Goal: Task Accomplishment & Management: Manage account settings

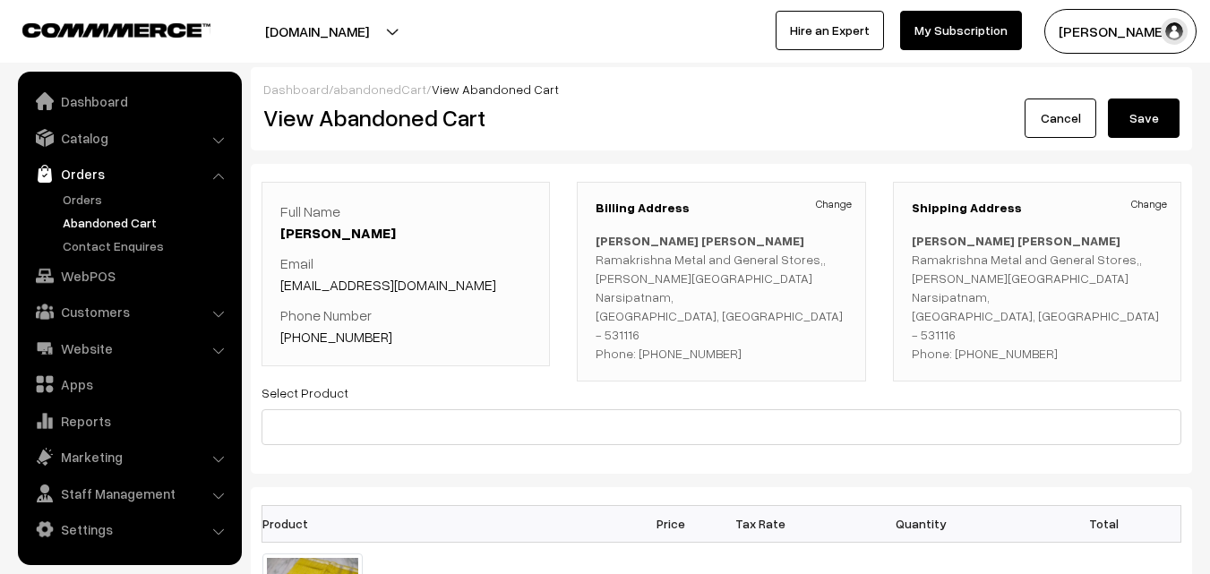
scroll to position [1344, 0]
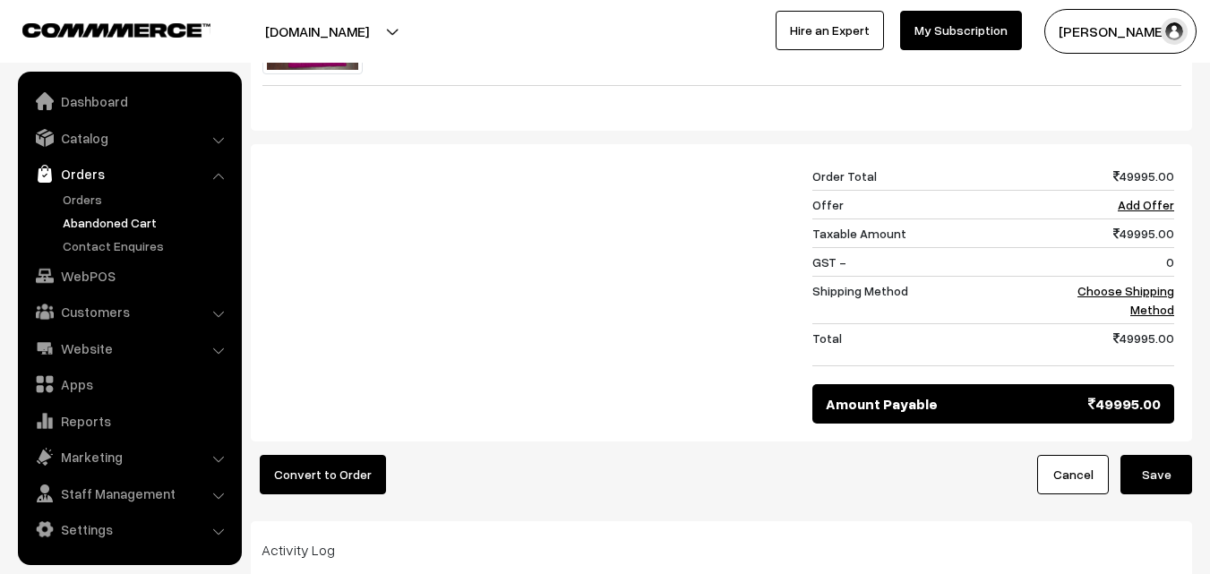
click at [100, 218] on link "Abandoned Cart" at bounding box center [146, 222] width 177 height 19
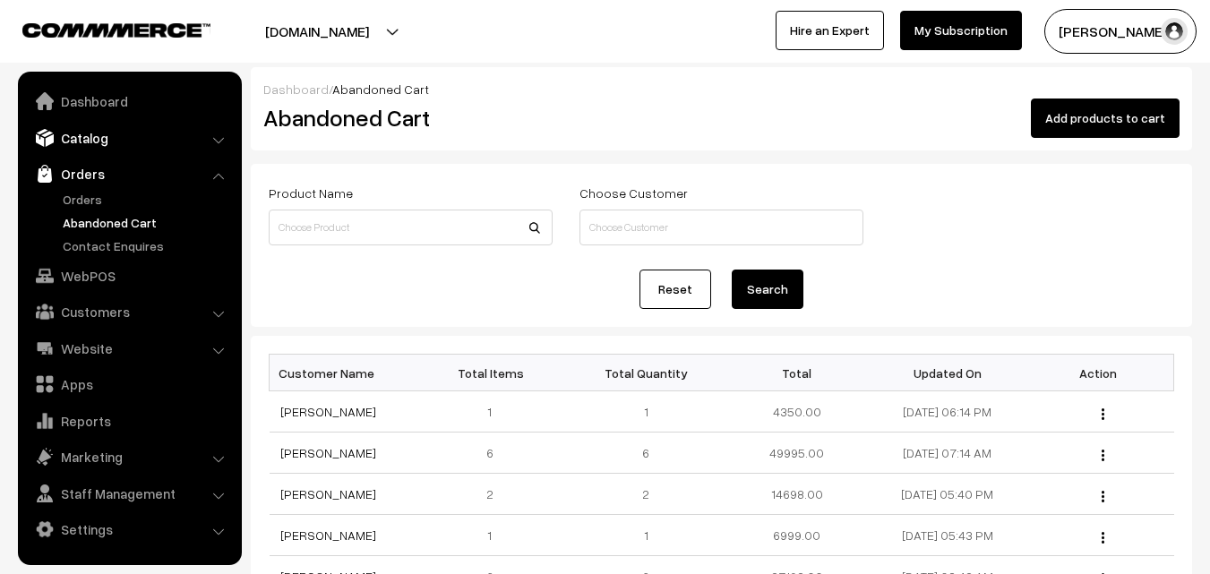
click at [102, 132] on link "Catalog" at bounding box center [128, 138] width 213 height 32
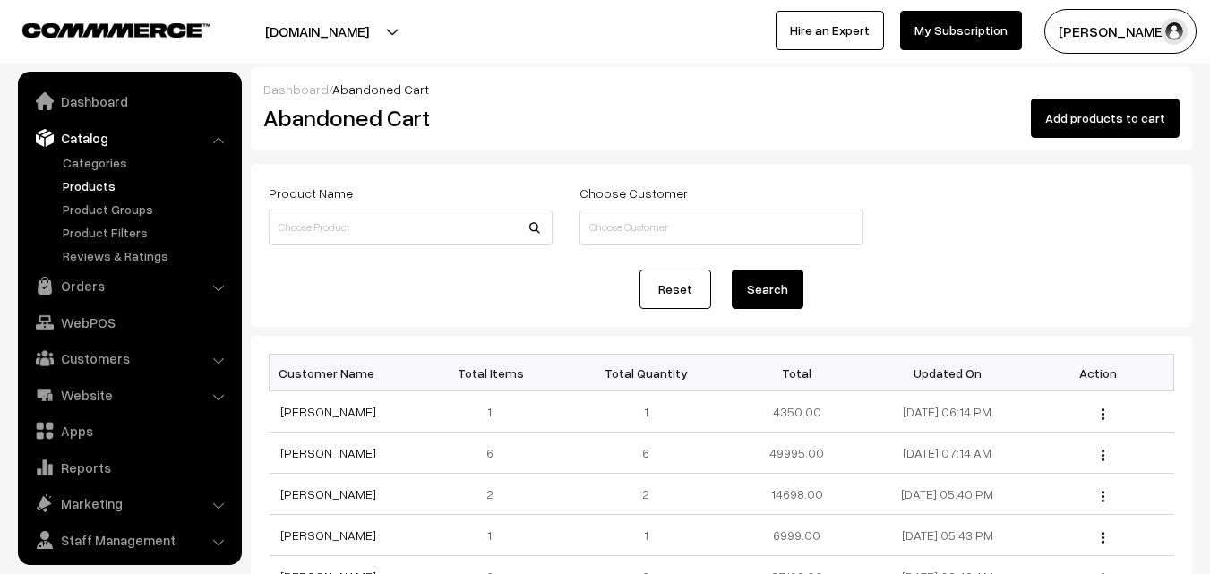
click at [98, 180] on link "Products" at bounding box center [146, 185] width 177 height 19
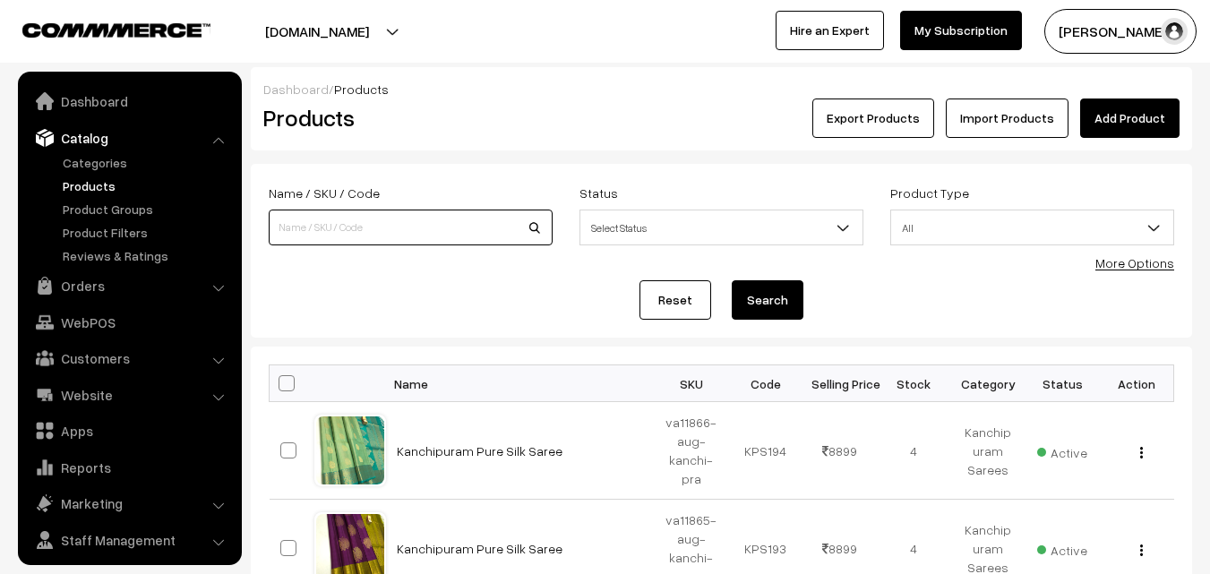
scroll to position [45, 0]
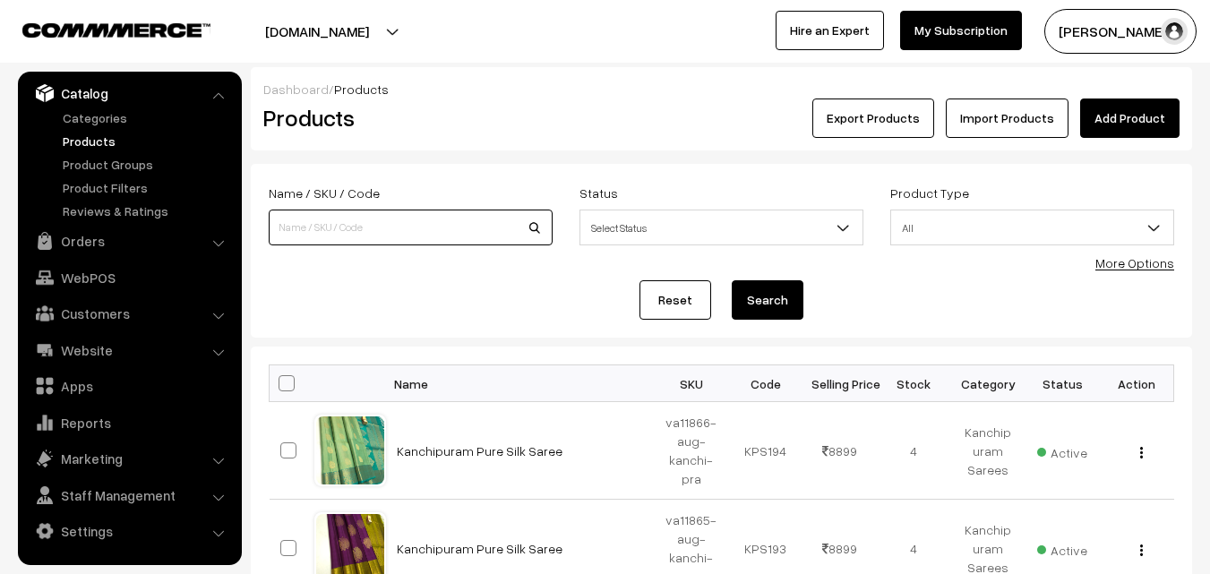
drag, startPoint x: 0, startPoint y: 0, endPoint x: 339, endPoint y: 218, distance: 402.5
click at [339, 218] on input at bounding box center [411, 228] width 284 height 36
paste input "Dothi and Shawl(pancha kanduva) Pure Silk"
type input "Dothi and Shawl(pancha kanduva) Pure Silk"
click at [774, 304] on button "Search" at bounding box center [768, 299] width 72 height 39
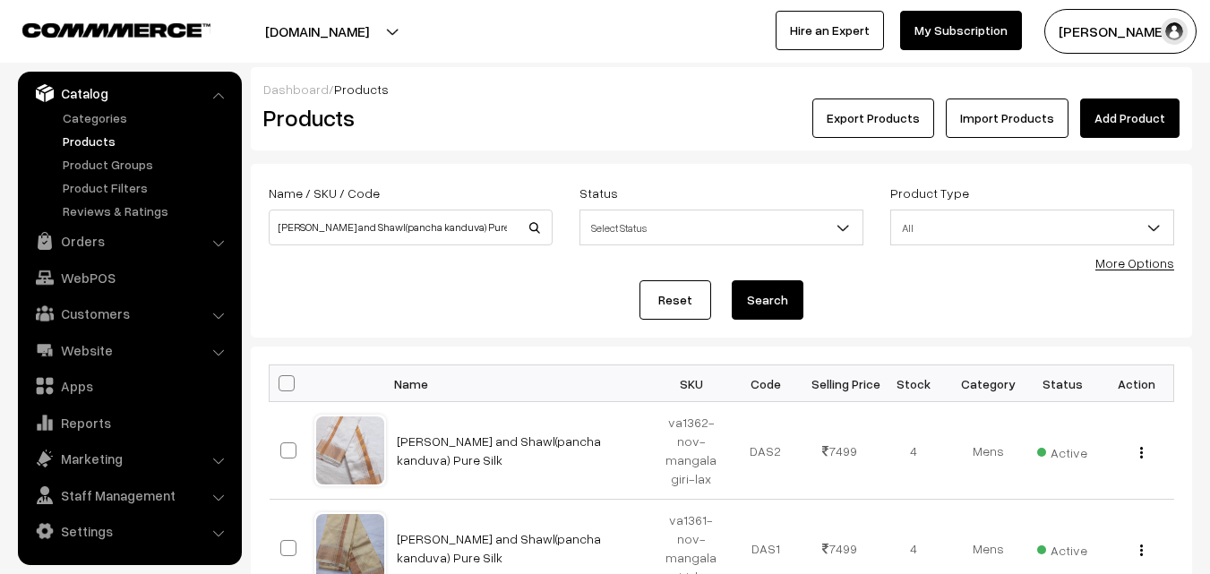
scroll to position [90, 0]
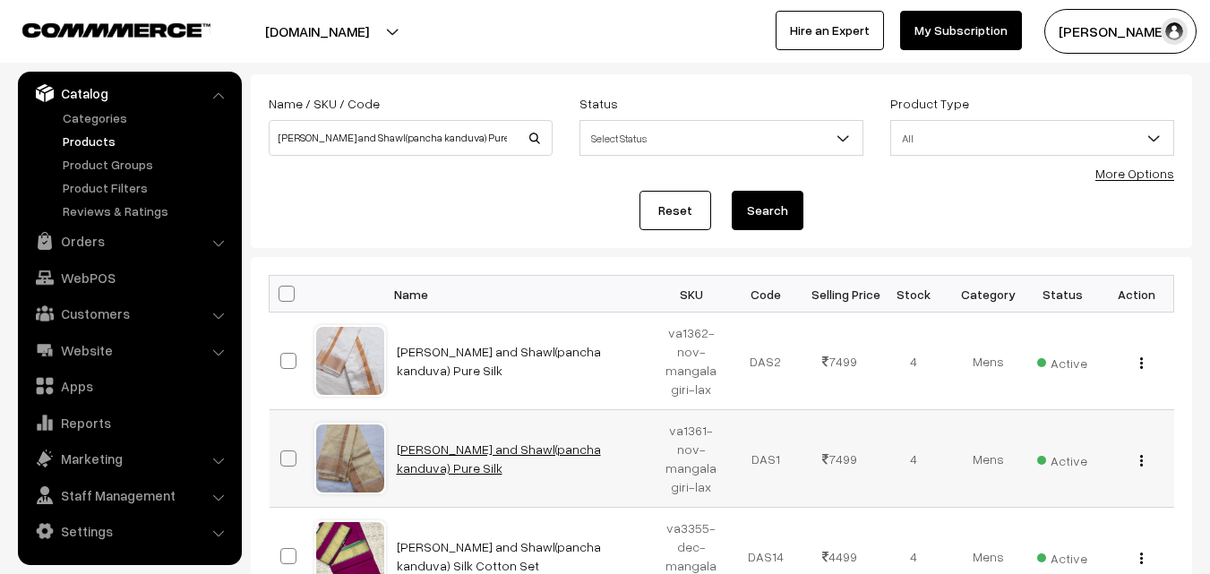
click at [529, 462] on link "Dothi and Shawl(pancha kanduva) Pure Silk" at bounding box center [499, 459] width 204 height 34
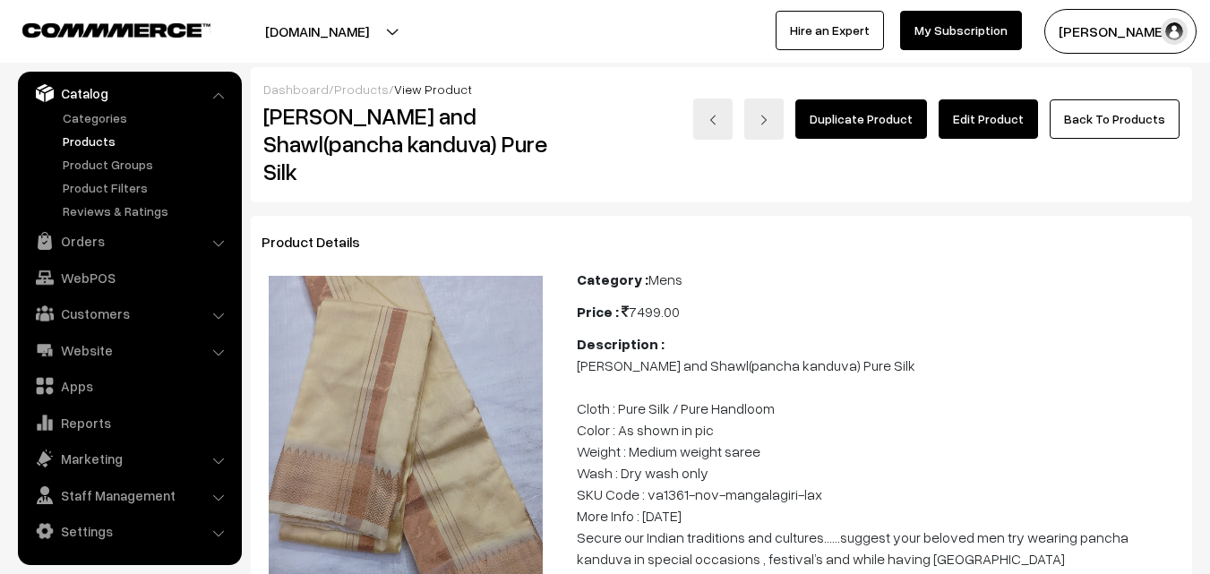
click at [972, 115] on link "Edit Product" at bounding box center [988, 118] width 99 height 39
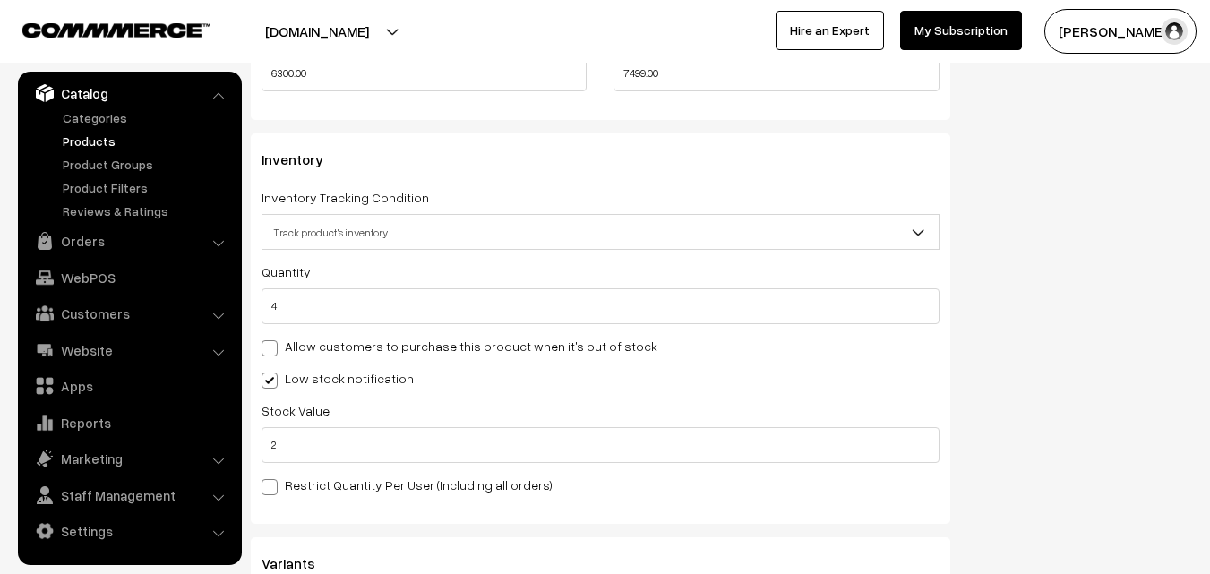
scroll to position [1702, 0]
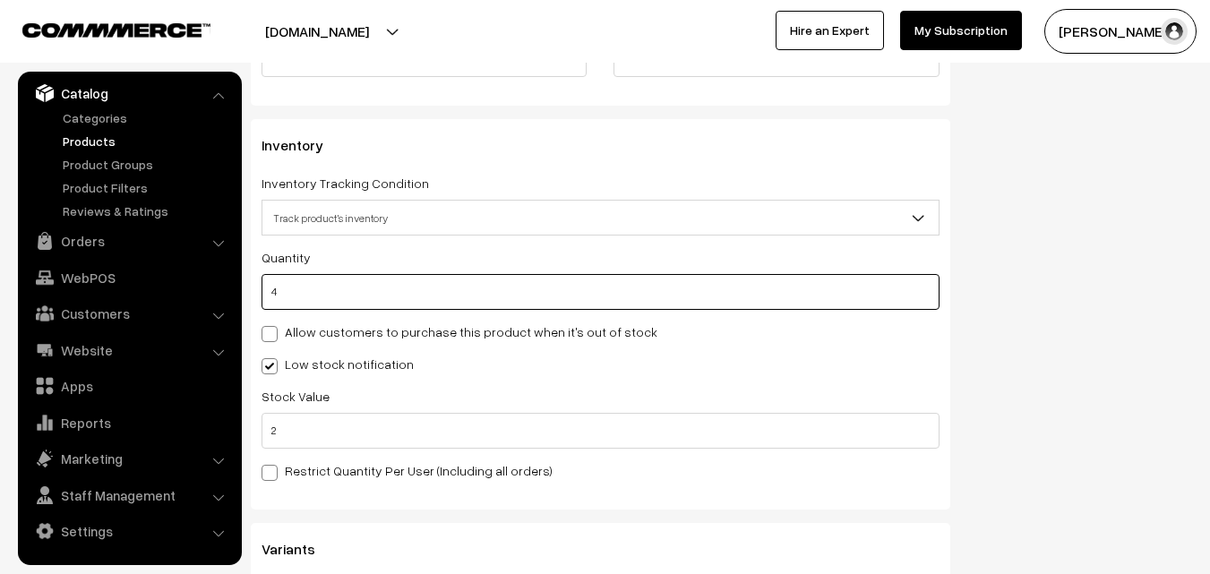
drag, startPoint x: 294, startPoint y: 297, endPoint x: 256, endPoint y: 292, distance: 37.9
click at [256, 292] on div "Inventory Inventory Tracking Condition Don't track inventory Track product's in…" at bounding box center [601, 314] width 700 height 391
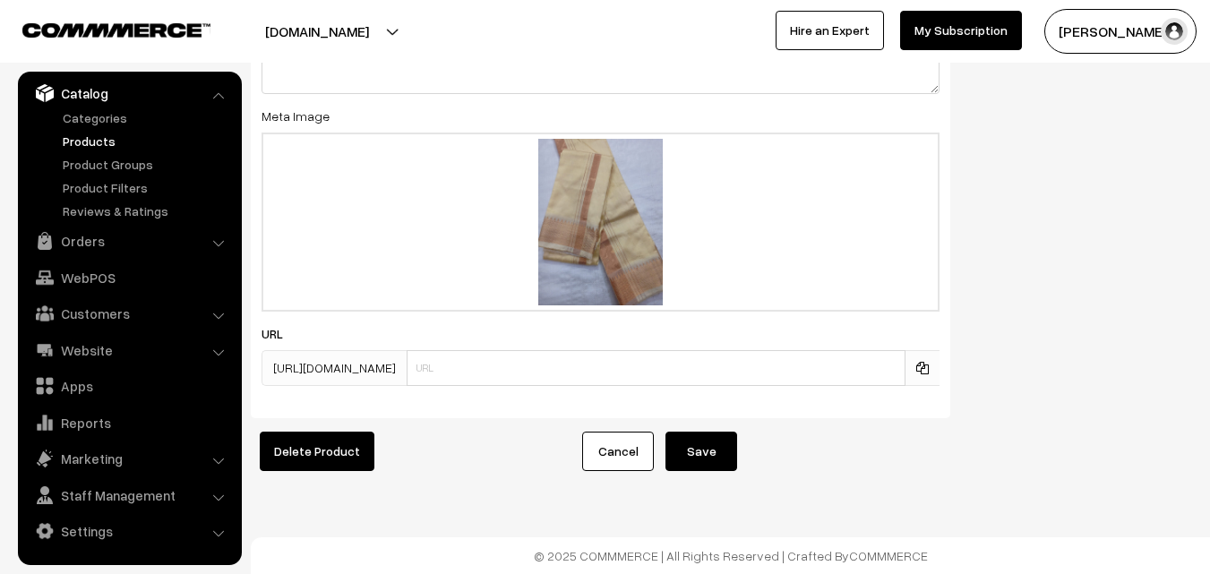
scroll to position [2813, 0]
type input "0"
click at [710, 443] on button "Save" at bounding box center [702, 451] width 72 height 39
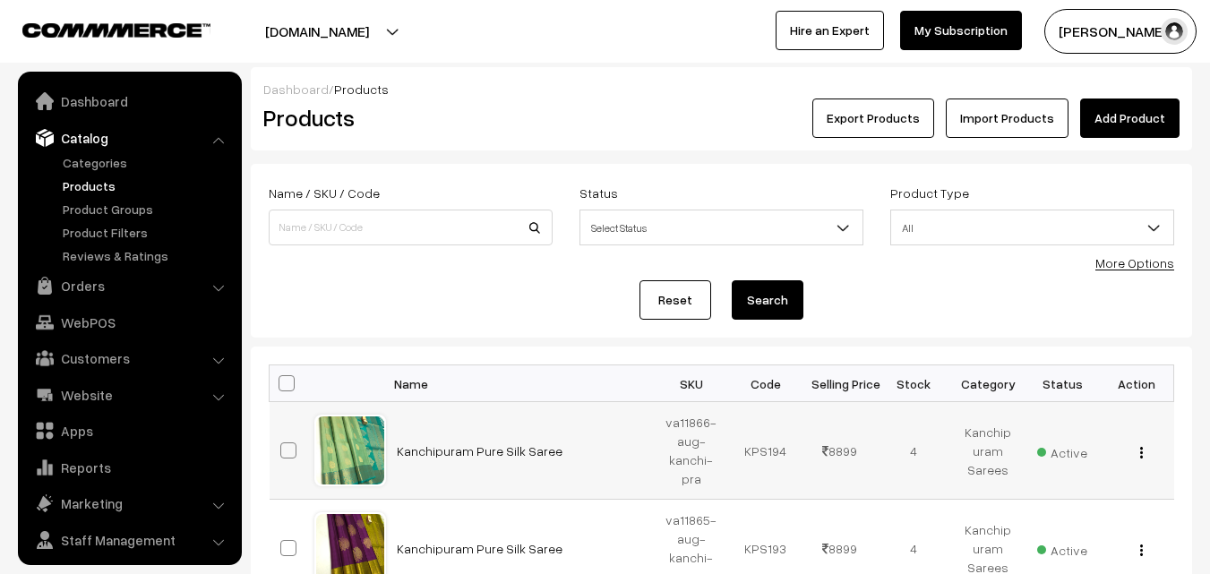
scroll to position [45, 0]
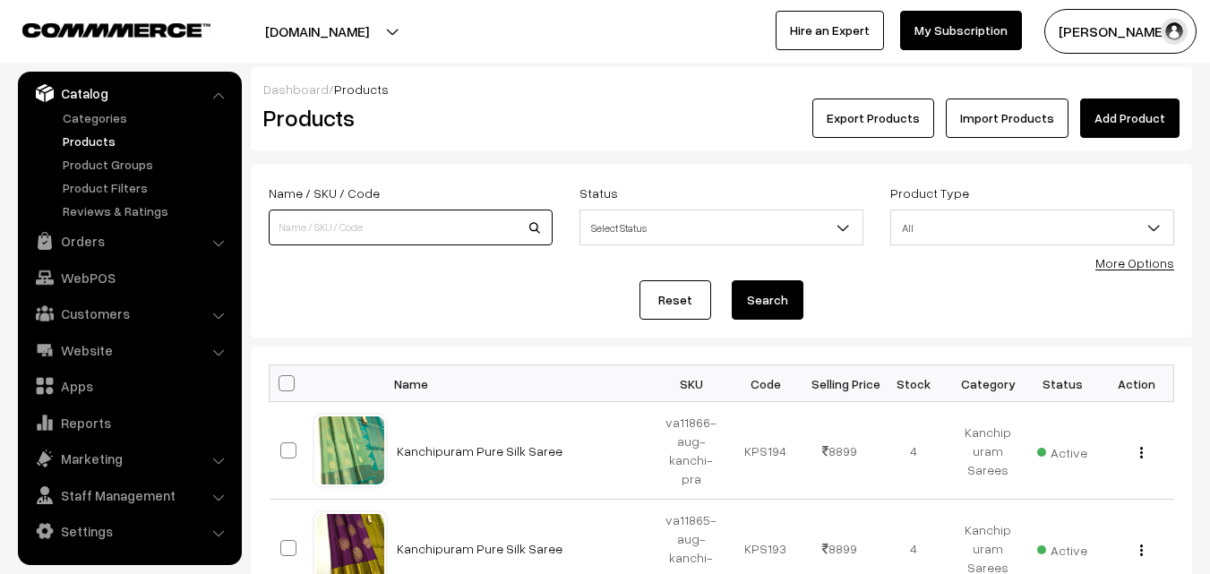
paste input "[PERSON_NAME] and Shawl(pancha kanduva) Pure Silk"
type input "[PERSON_NAME] and Shawl(pancha kanduva) Pure Silk"
click at [776, 304] on button "Search" at bounding box center [768, 299] width 72 height 39
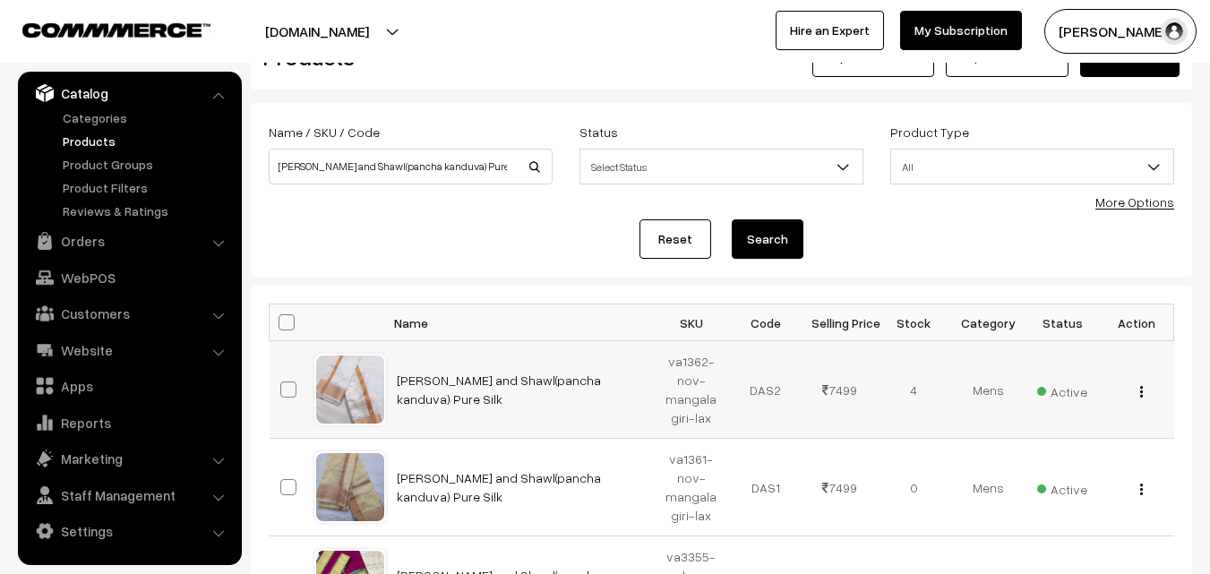
scroll to position [90, 0]
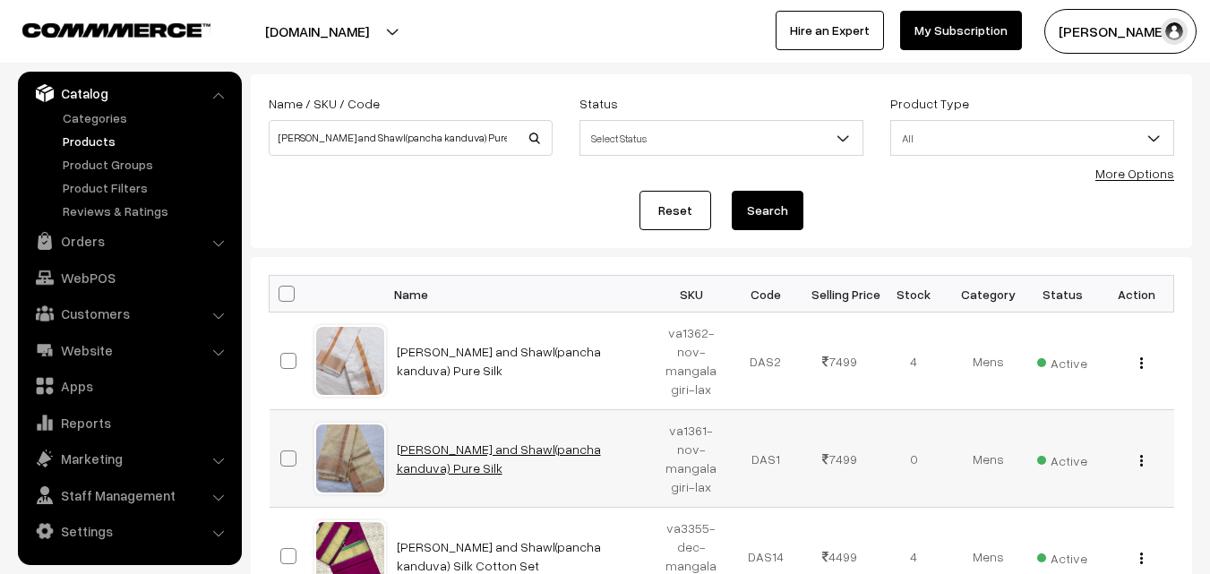
click at [541, 460] on link "[PERSON_NAME] and Shawl(pancha kanduva) Pure Silk" at bounding box center [499, 459] width 204 height 34
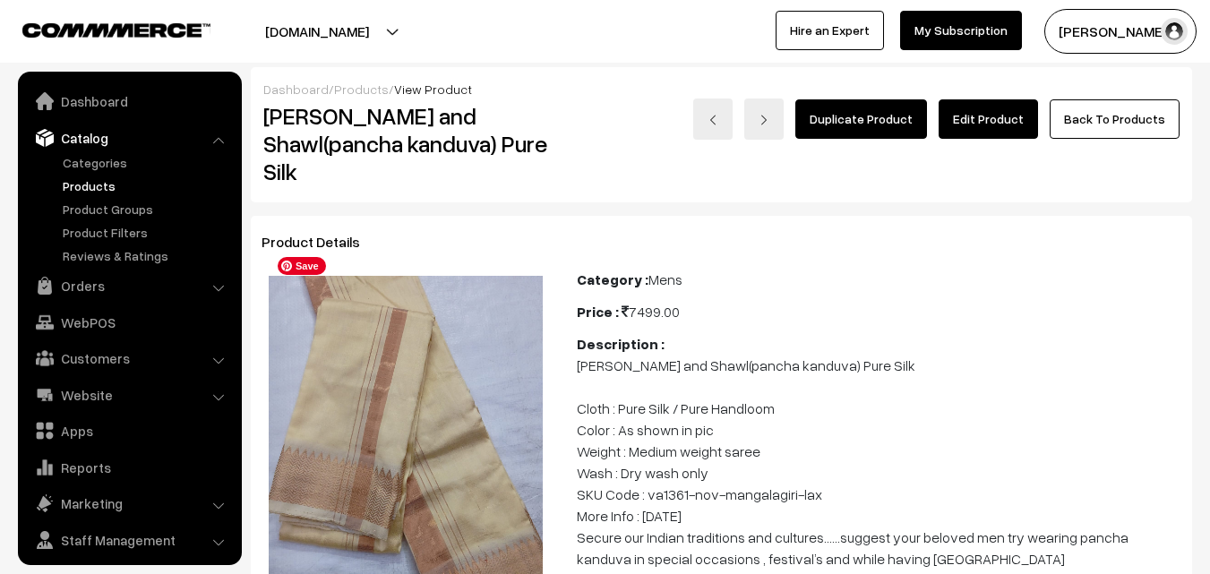
scroll to position [45, 0]
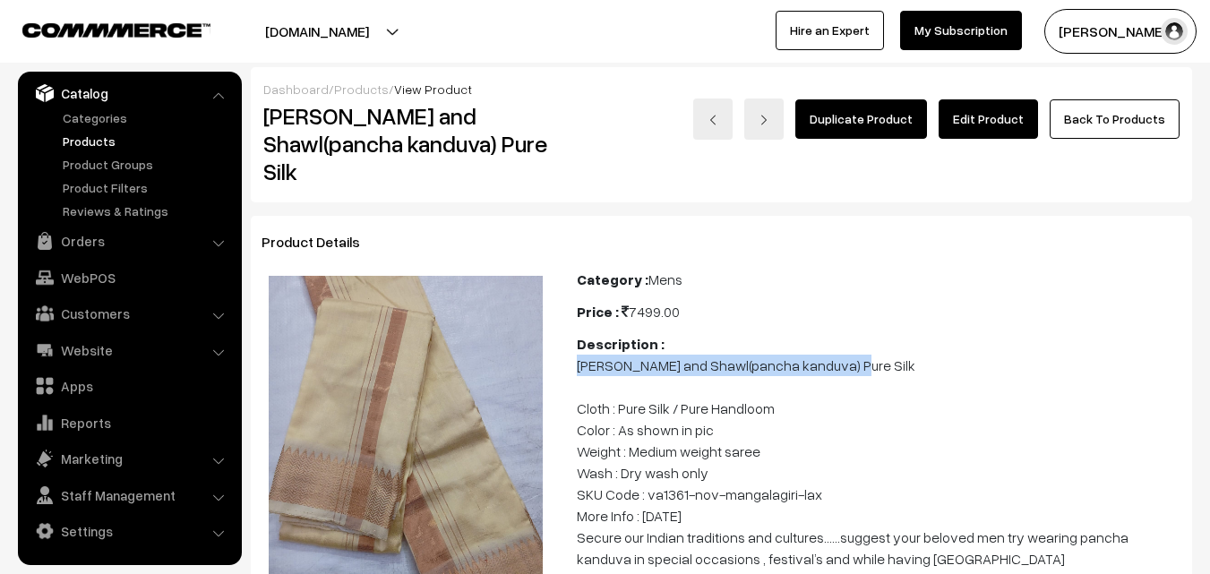
drag, startPoint x: 578, startPoint y: 340, endPoint x: 857, endPoint y: 342, distance: 279.5
click at [857, 355] on p "Dothi and Shawl(pancha kanduva) Pure Silk Cloth : Pure Silk / Pure Handloom Col…" at bounding box center [879, 570] width 605 height 430
copy p "[PERSON_NAME] and Shawl(pancha kanduva) Pure Silk"
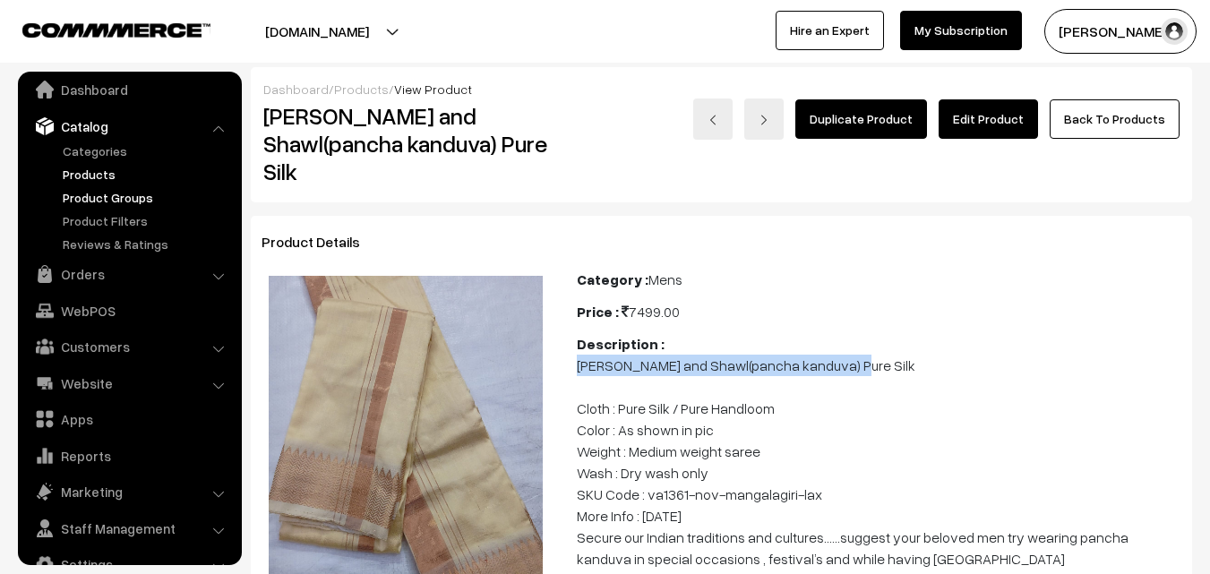
scroll to position [0, 0]
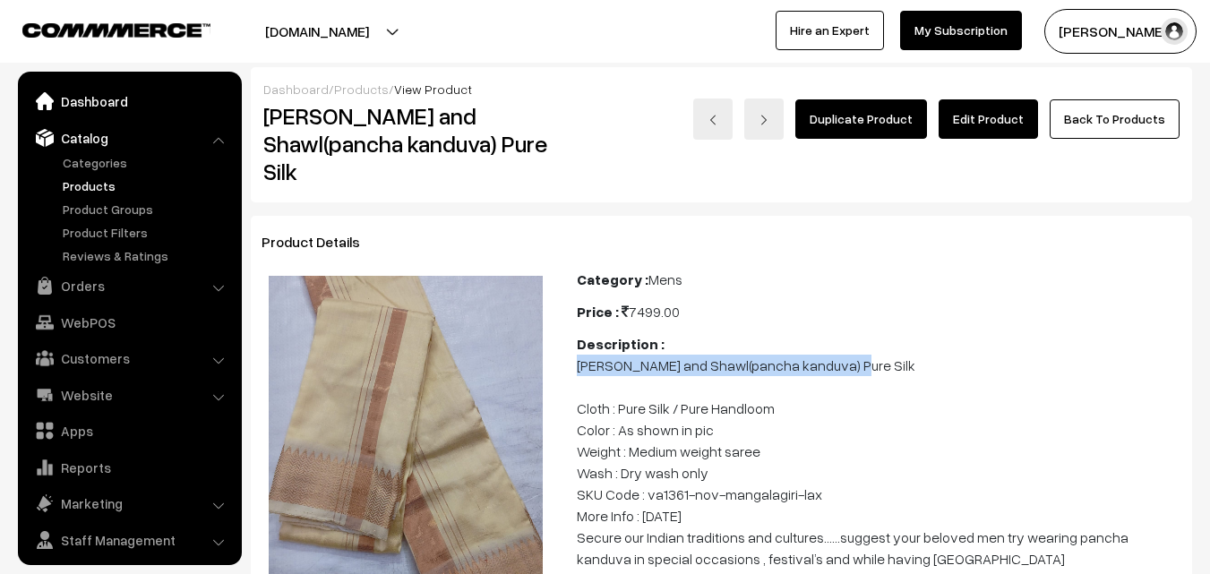
click at [102, 98] on link "Dashboard" at bounding box center [128, 101] width 213 height 32
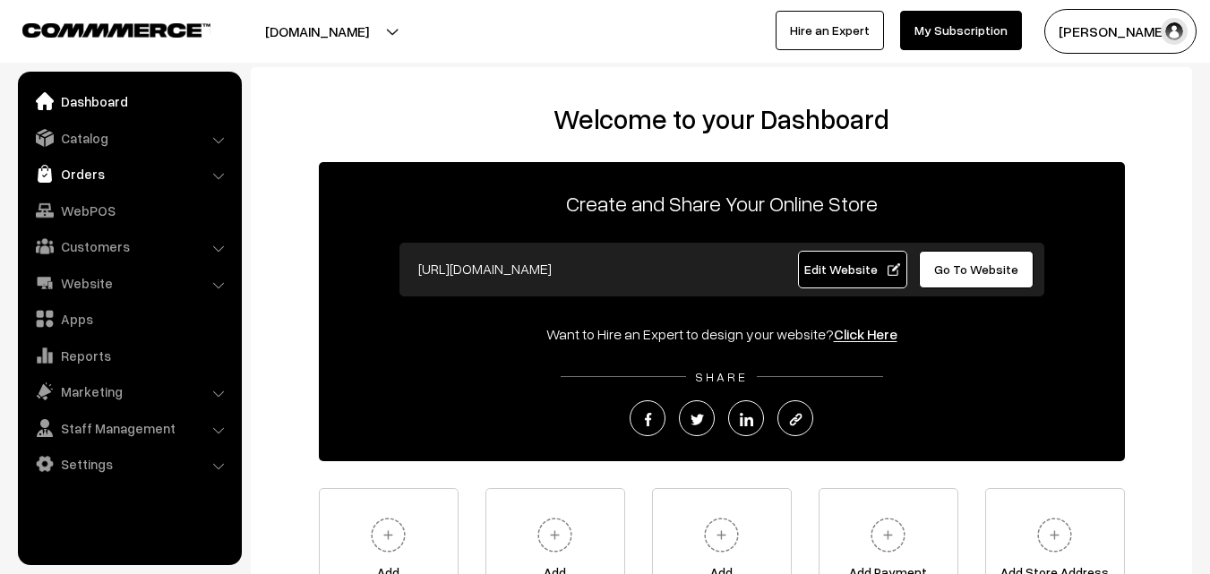
click at [81, 173] on link "Orders" at bounding box center [128, 174] width 213 height 32
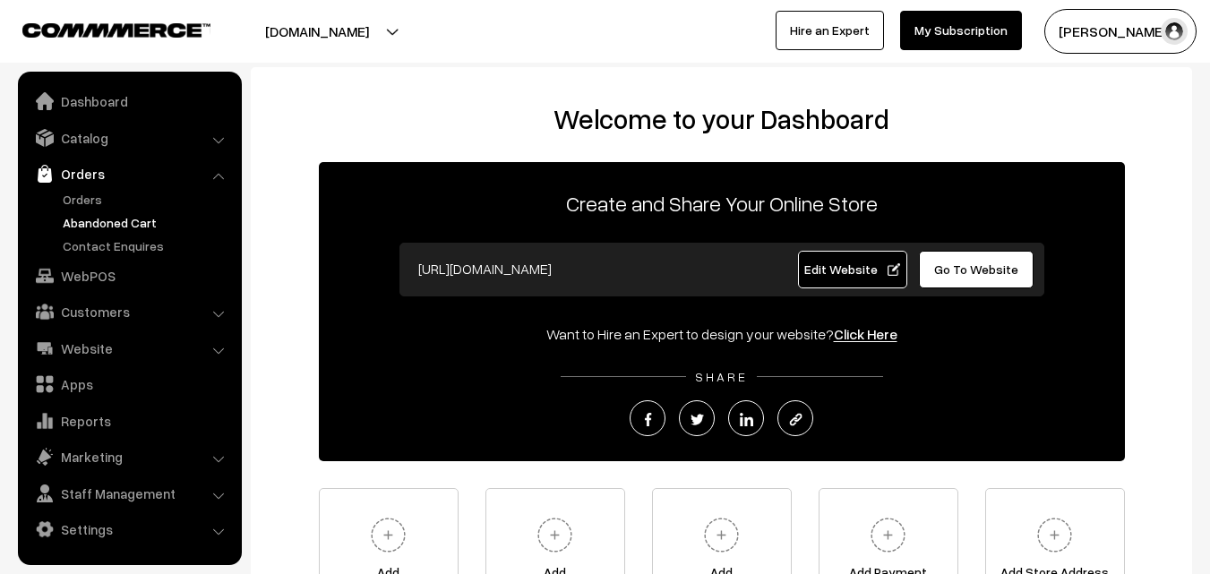
click at [90, 226] on link "Abandoned Cart" at bounding box center [146, 222] width 177 height 19
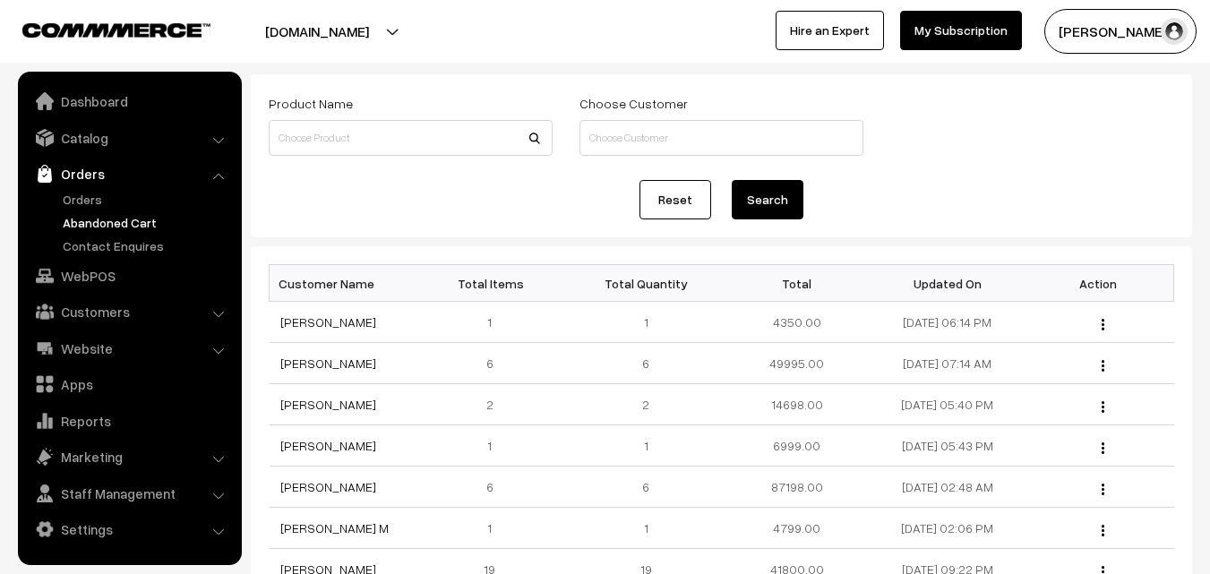
scroll to position [179, 0]
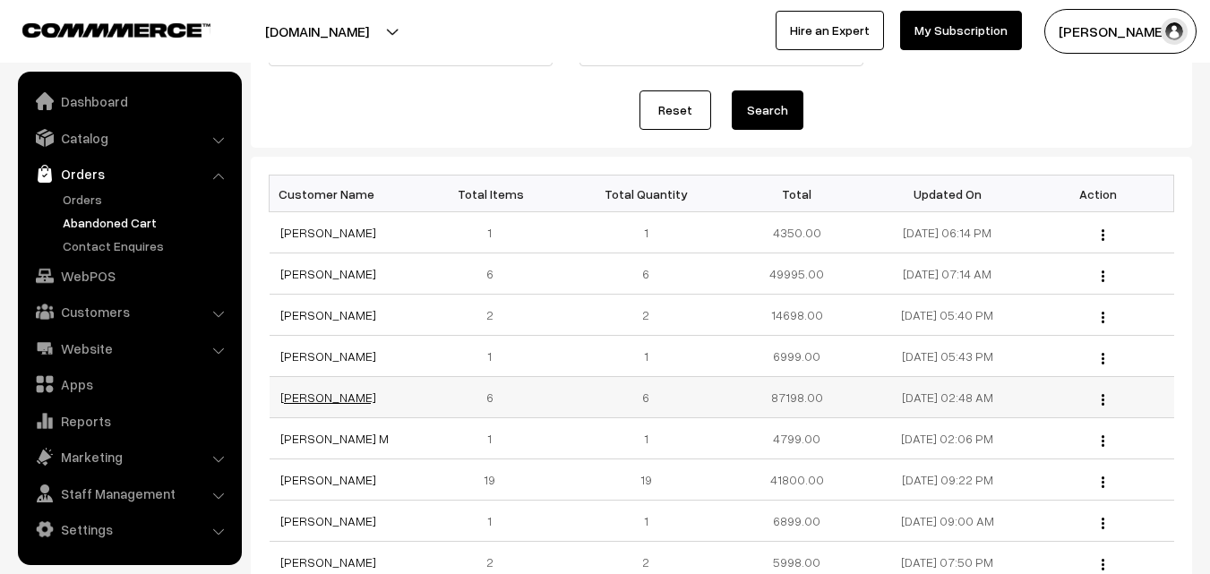
click at [360, 402] on link "[PERSON_NAME]" at bounding box center [328, 397] width 96 height 15
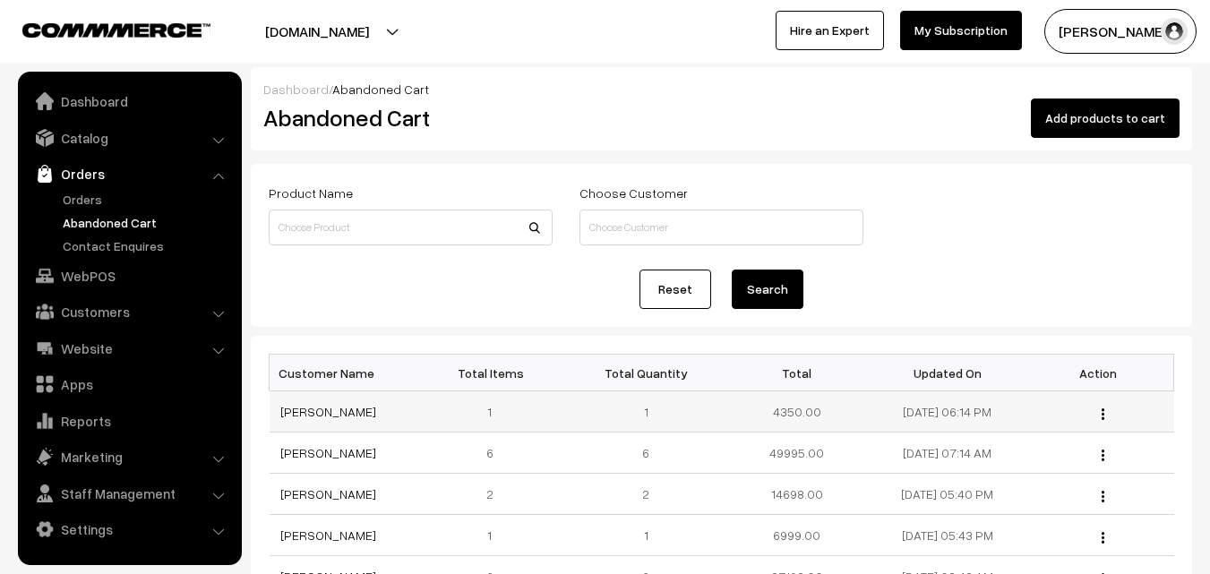
scroll to position [179, 0]
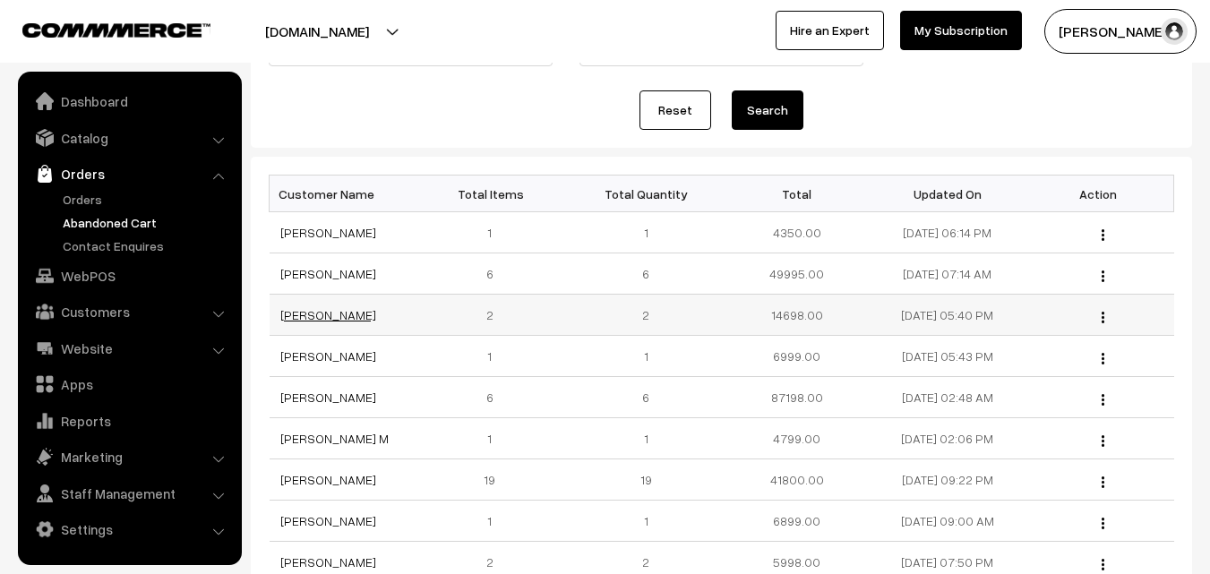
click at [338, 318] on link "[PERSON_NAME]" at bounding box center [328, 314] width 96 height 15
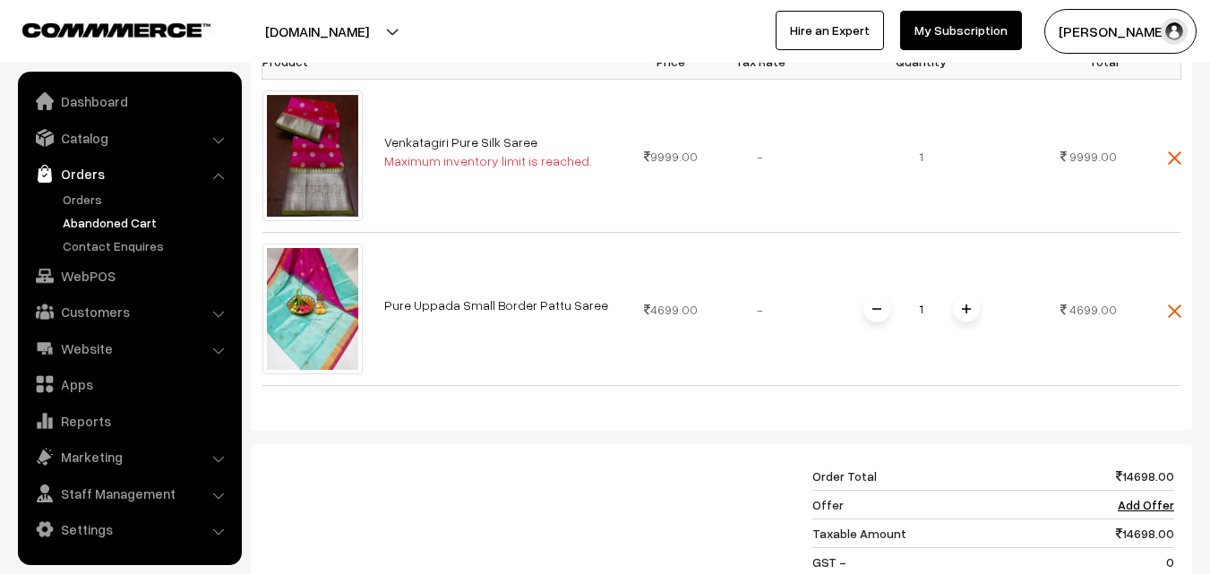
scroll to position [90, 0]
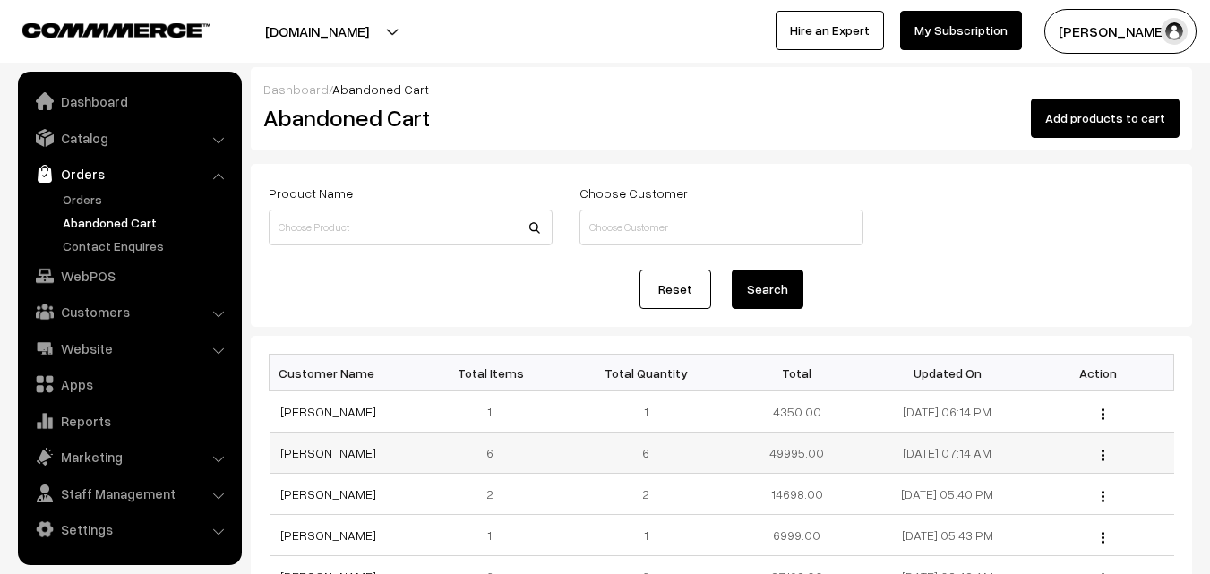
scroll to position [179, 0]
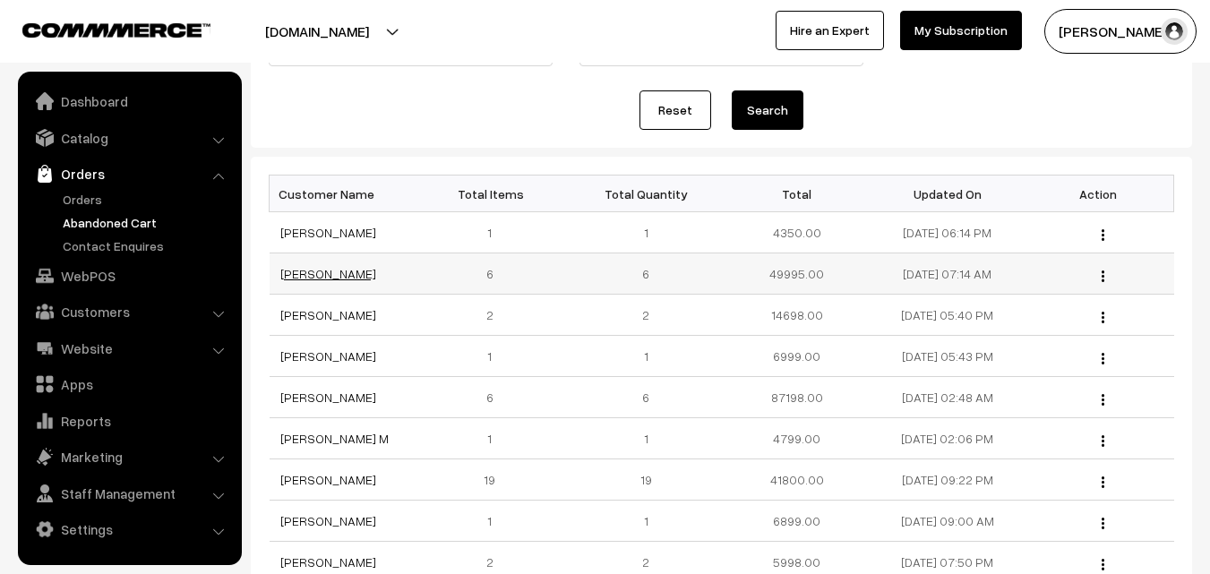
click at [323, 277] on link "[PERSON_NAME]" at bounding box center [328, 273] width 96 height 15
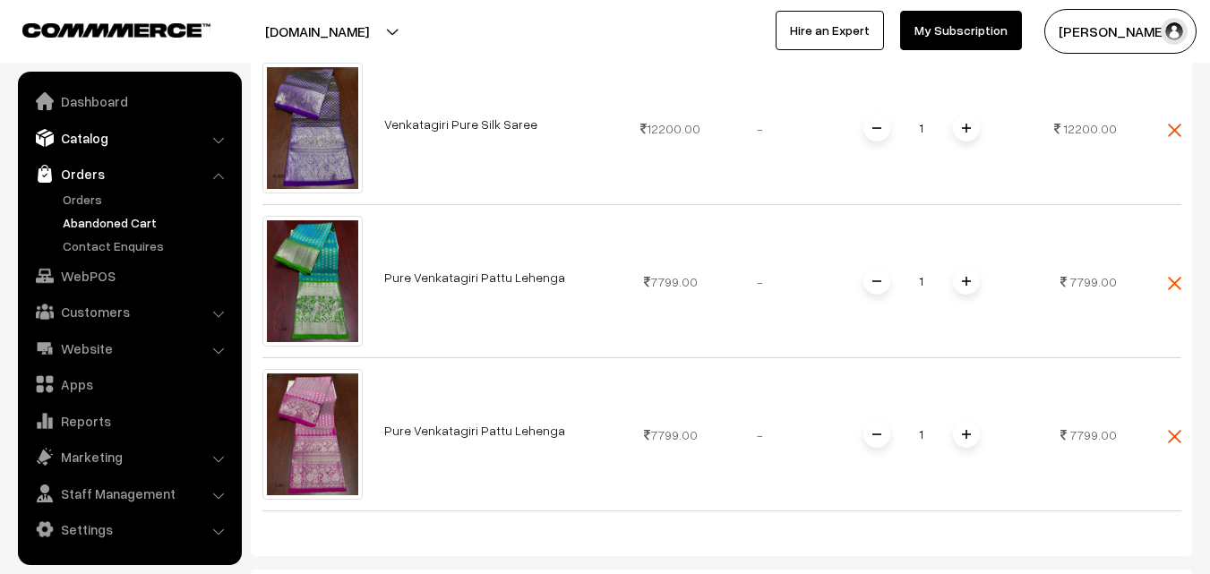
scroll to position [896, 0]
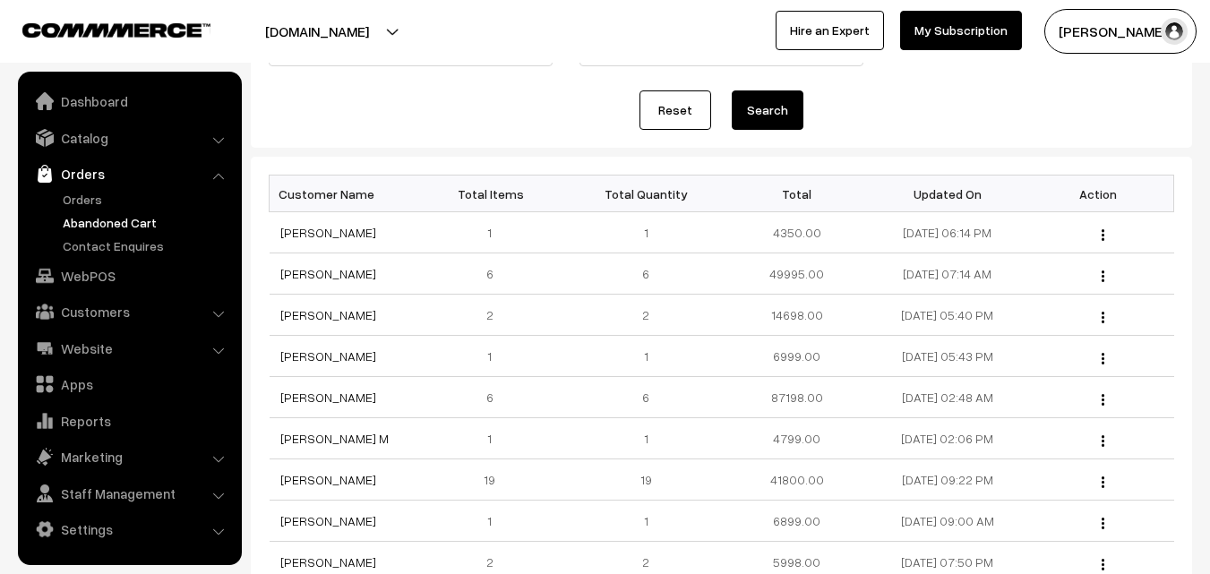
scroll to position [269, 0]
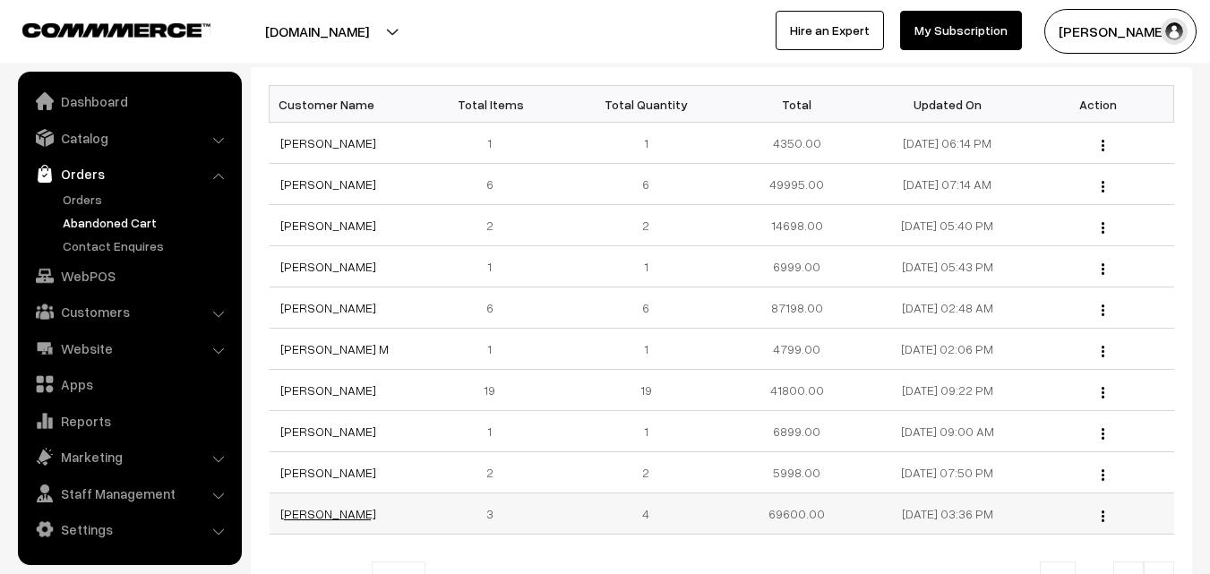
click at [370, 515] on link "[PERSON_NAME]" at bounding box center [328, 513] width 96 height 15
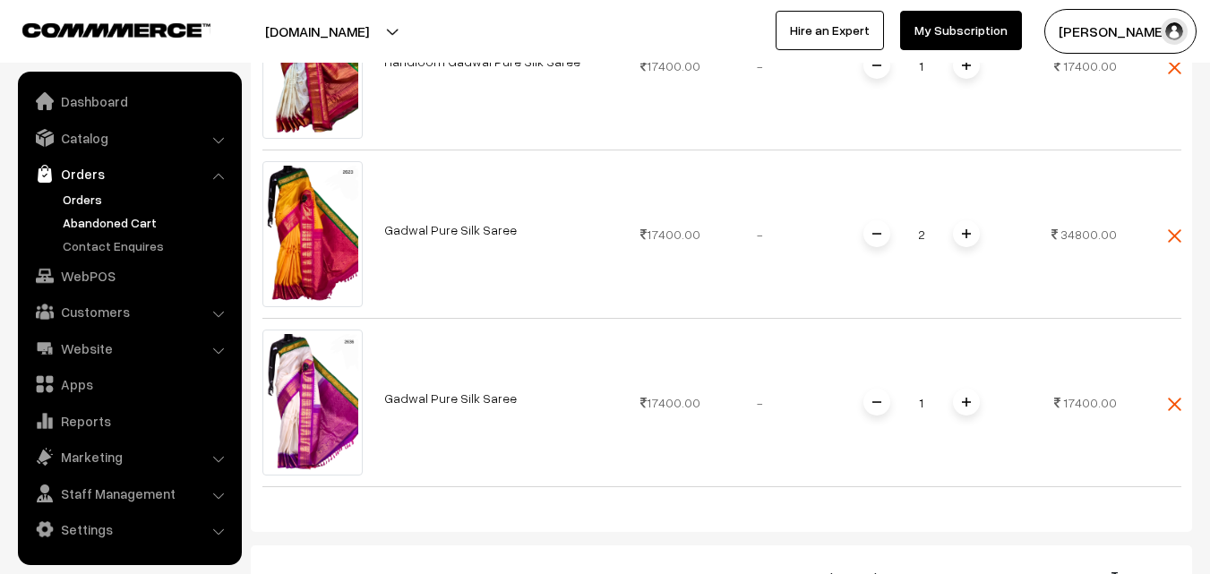
scroll to position [537, 0]
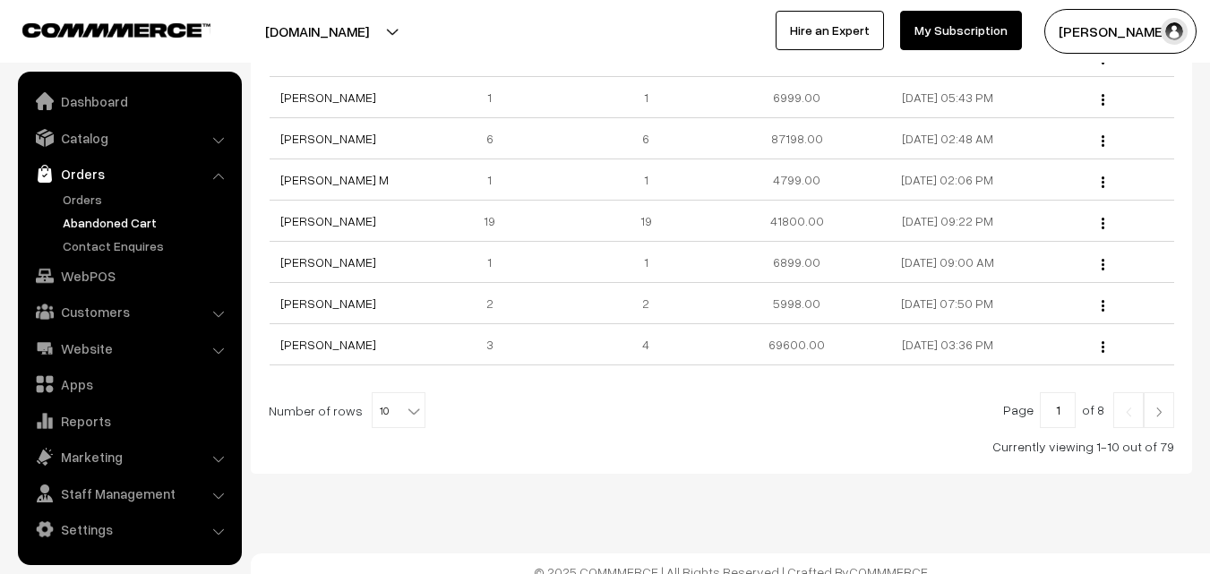
scroll to position [448, 0]
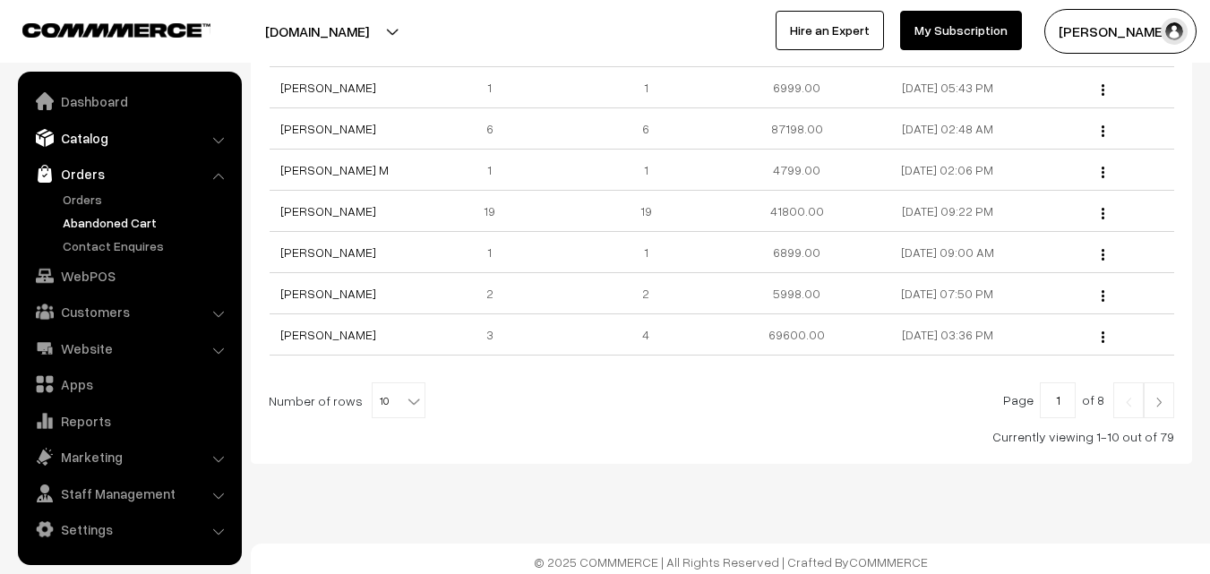
click at [84, 137] on link "Catalog" at bounding box center [128, 138] width 213 height 32
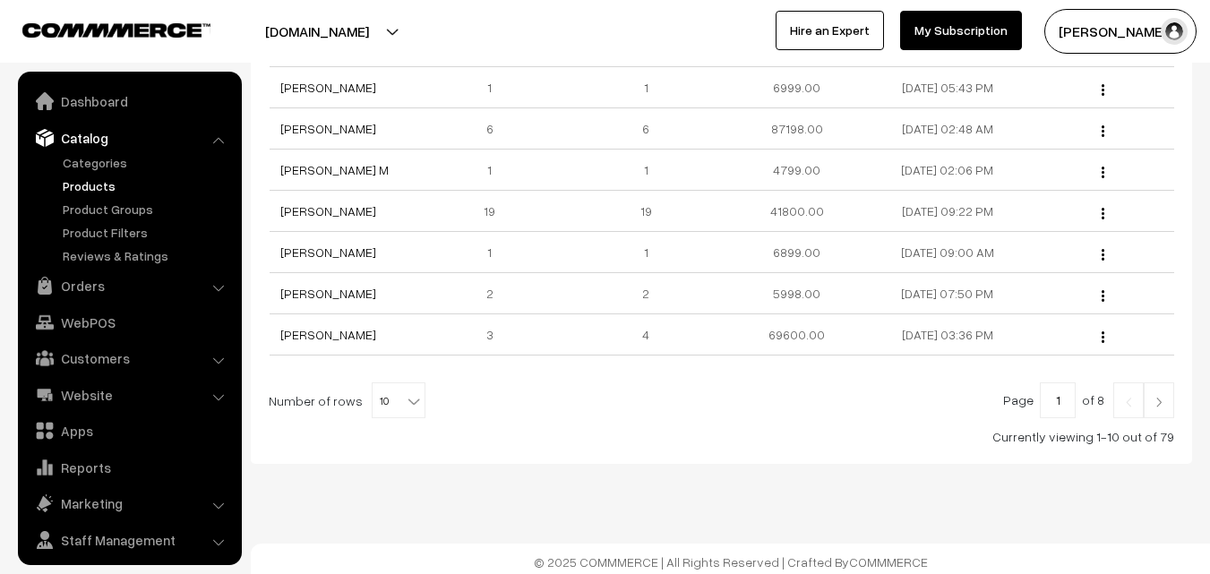
click at [90, 191] on link "Products" at bounding box center [146, 185] width 177 height 19
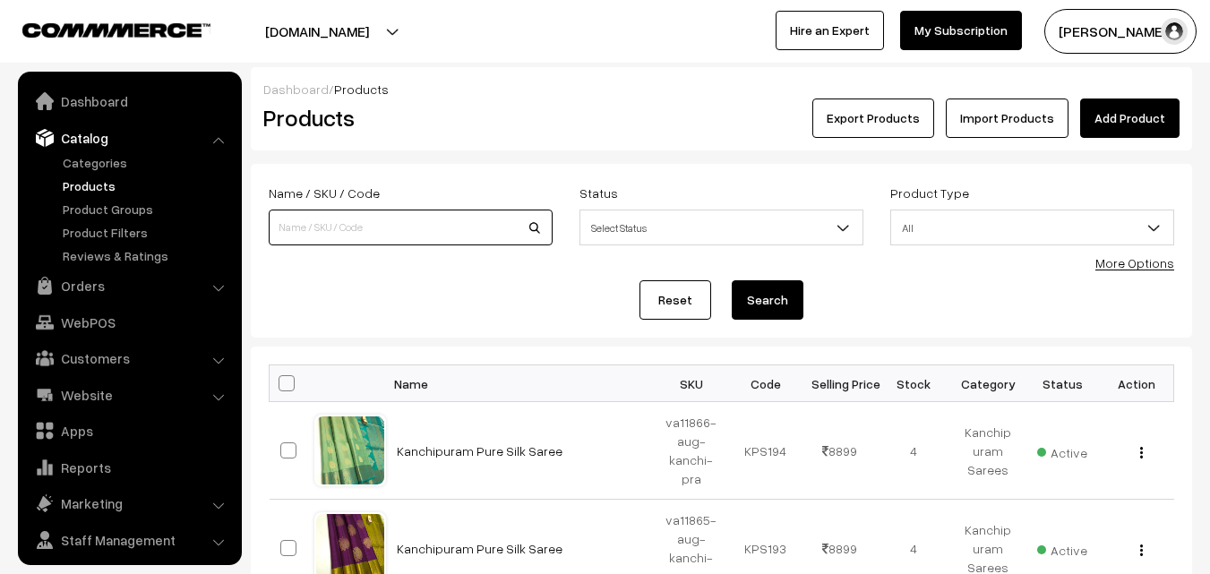
scroll to position [45, 0]
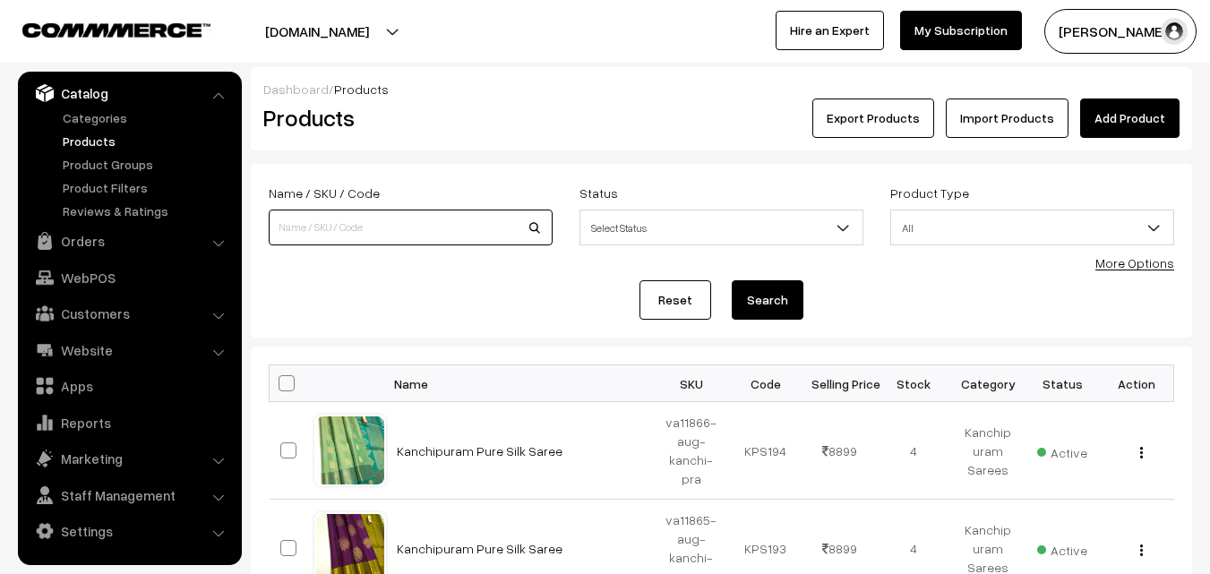
click at [308, 217] on input at bounding box center [411, 228] width 284 height 36
paste input "[PERSON_NAME] and Shawl(pancha kanduva) Pure Silk"
type input "[PERSON_NAME] and Shawl(pancha kanduva) Pure Silk"
click at [768, 299] on button "Search" at bounding box center [768, 299] width 72 height 39
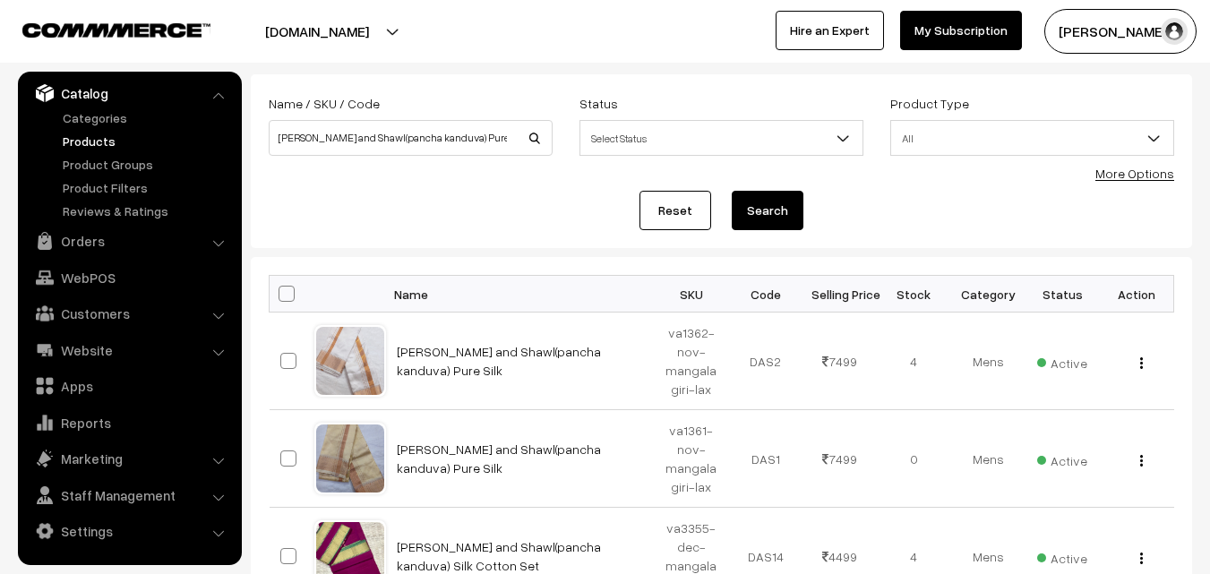
scroll to position [179, 0]
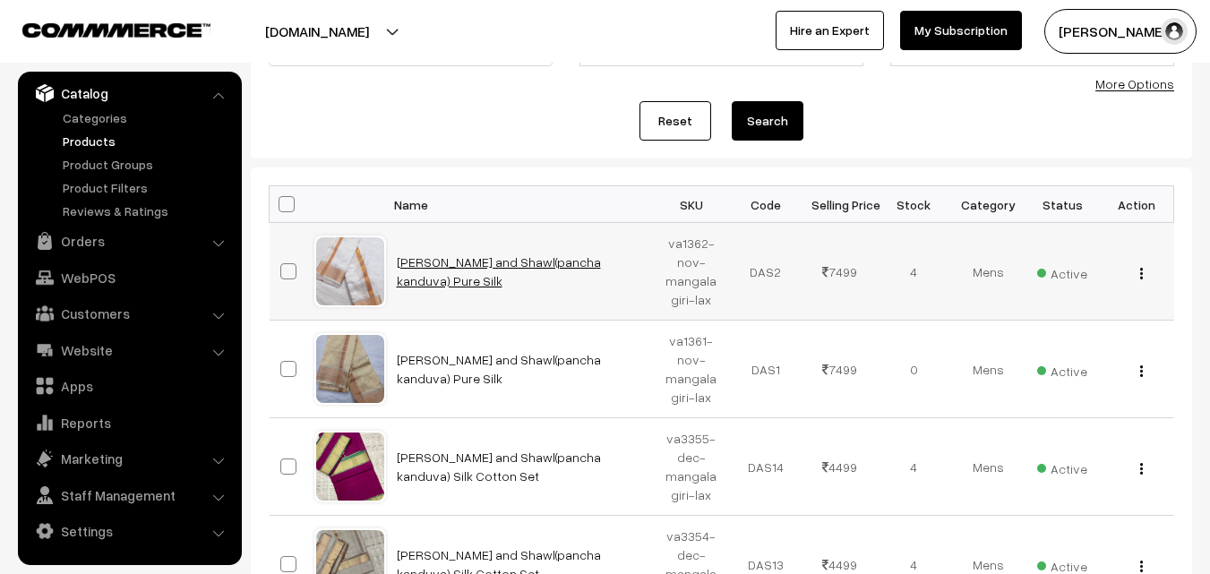
click at [476, 274] on link "[PERSON_NAME] and Shawl(pancha kanduva) Pure Silk" at bounding box center [499, 271] width 204 height 34
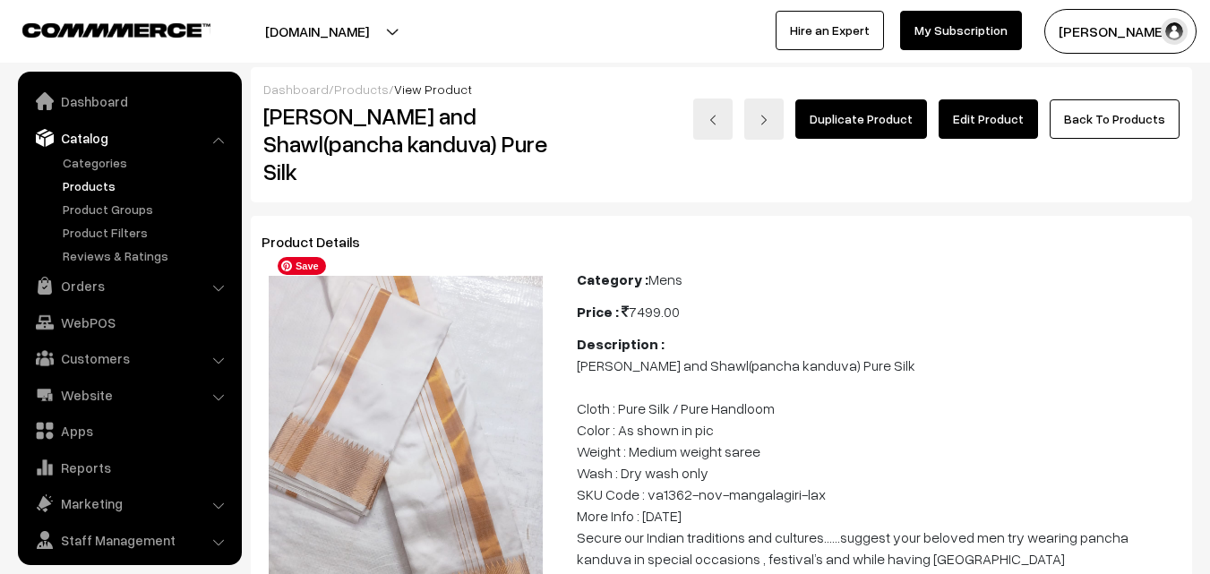
scroll to position [45, 0]
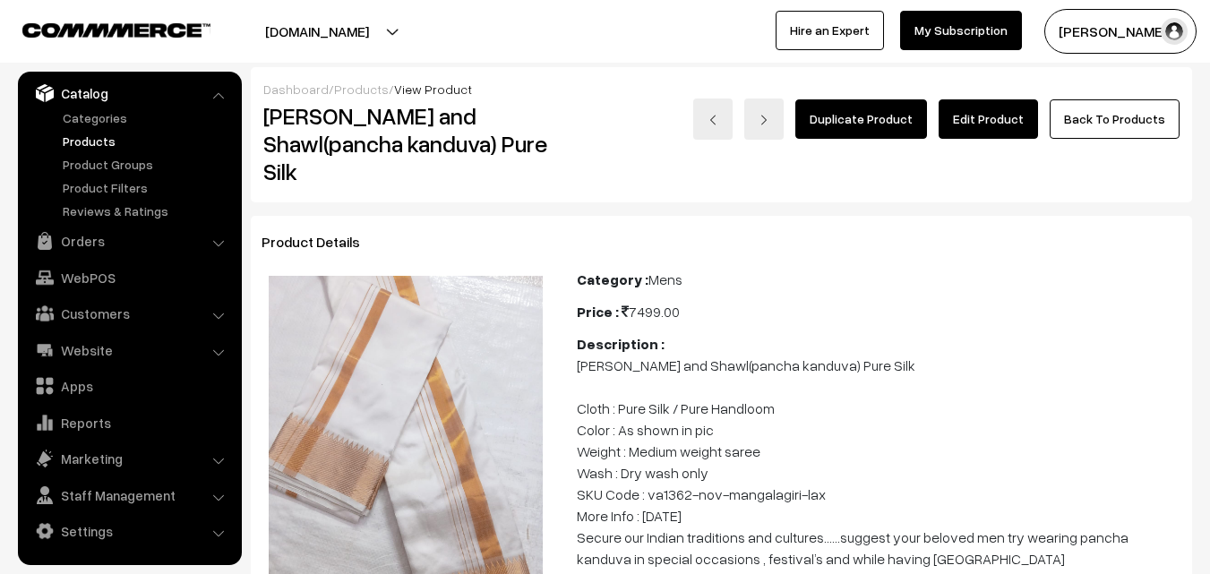
click at [957, 125] on link "Edit Product" at bounding box center [988, 118] width 99 height 39
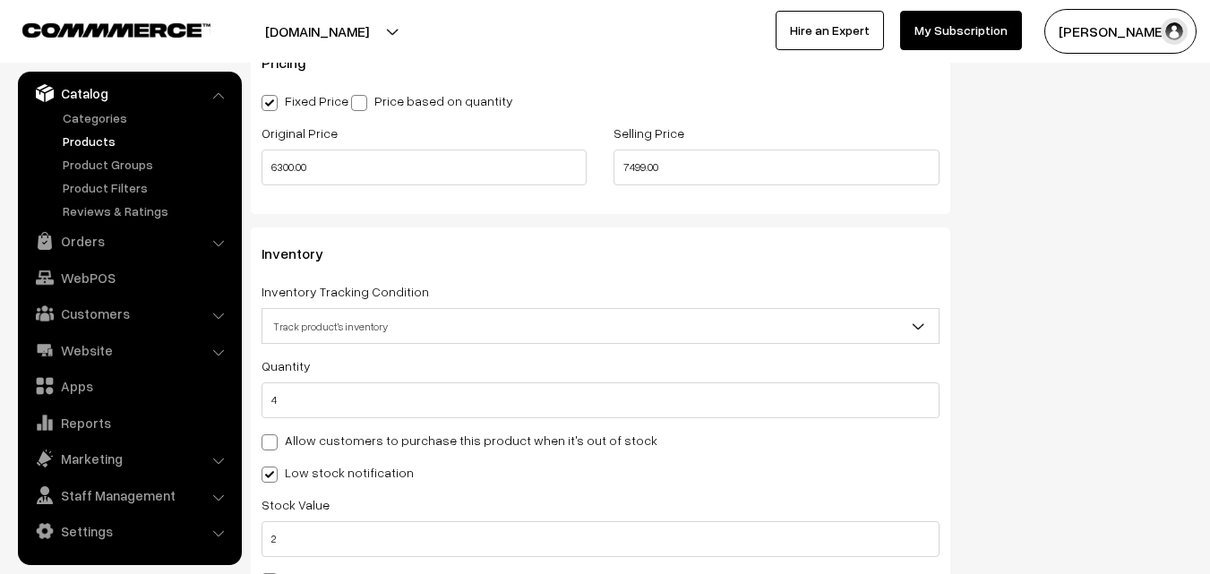
scroll to position [1702, 0]
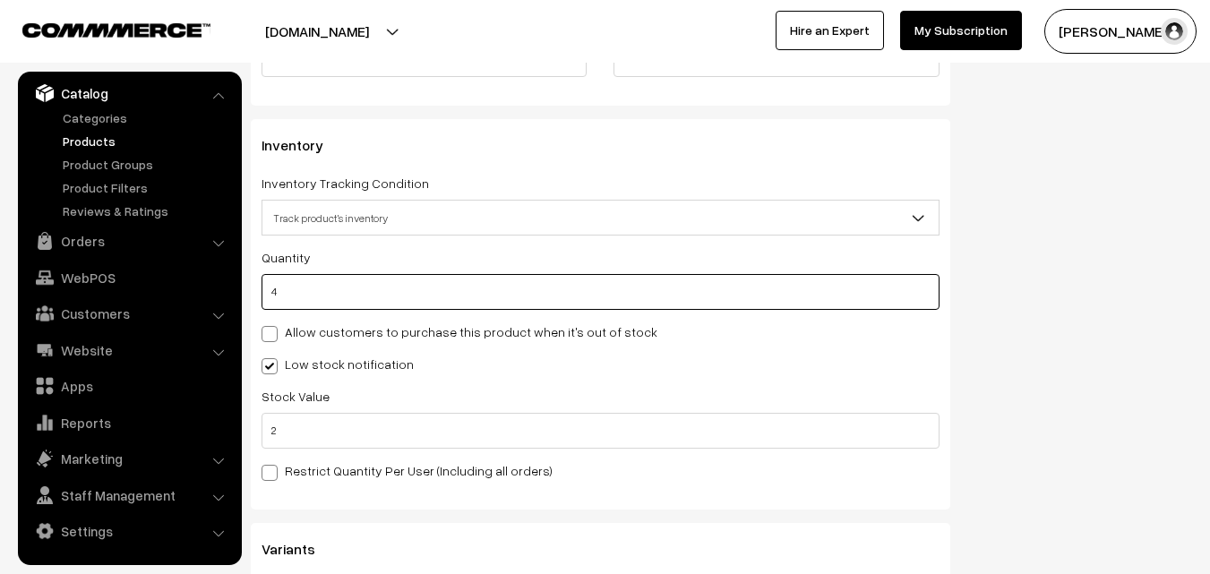
drag, startPoint x: 318, startPoint y: 301, endPoint x: 262, endPoint y: 299, distance: 55.6
click at [262, 299] on input "4" at bounding box center [601, 292] width 678 height 36
type input "0"
type input "4"
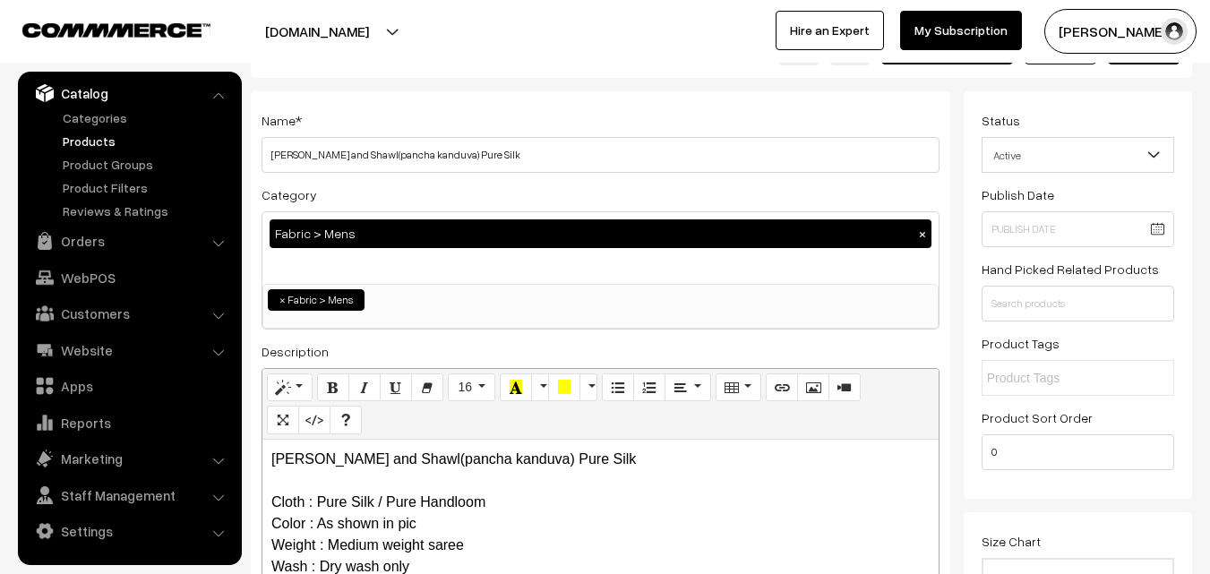
scroll to position [0, 0]
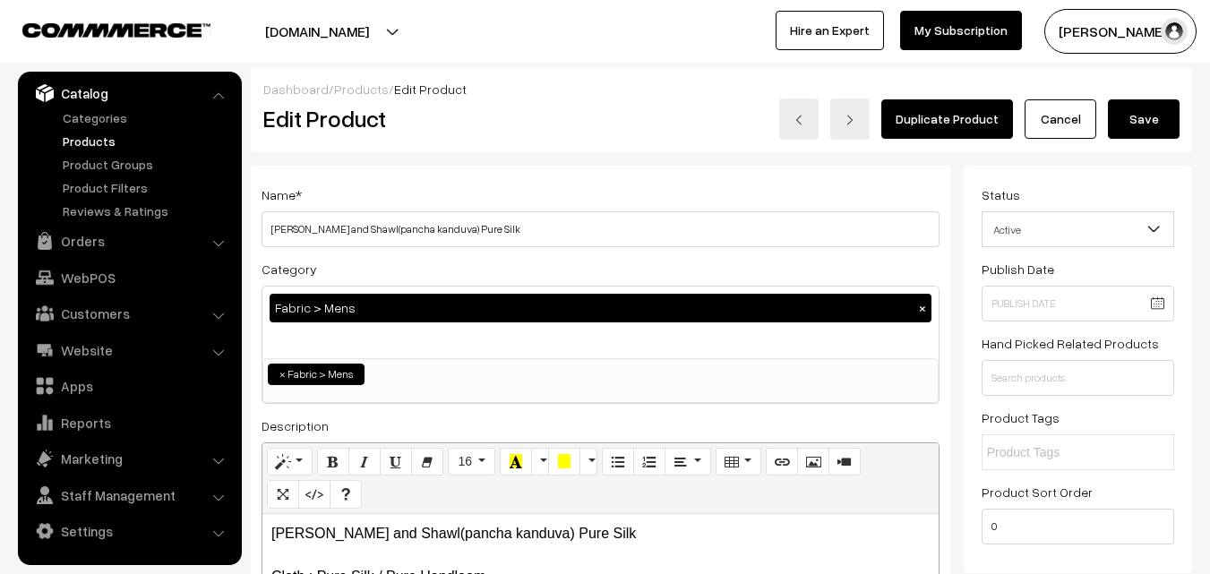
type input "0"
click at [1131, 124] on button "Save" at bounding box center [1144, 118] width 72 height 39
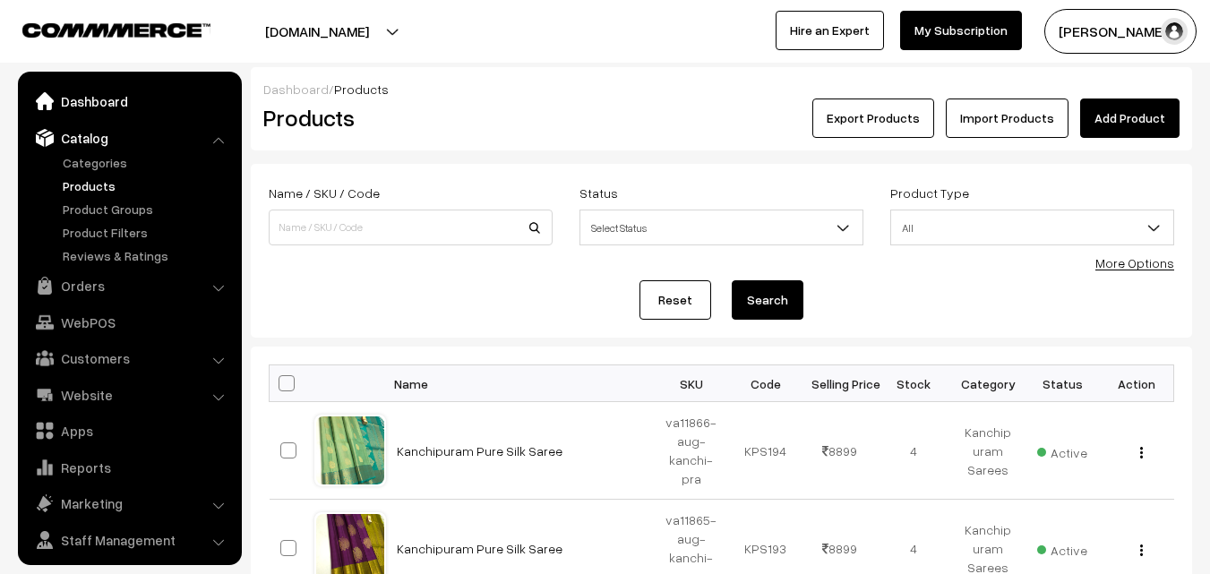
click at [100, 105] on link "Dashboard" at bounding box center [128, 101] width 213 height 32
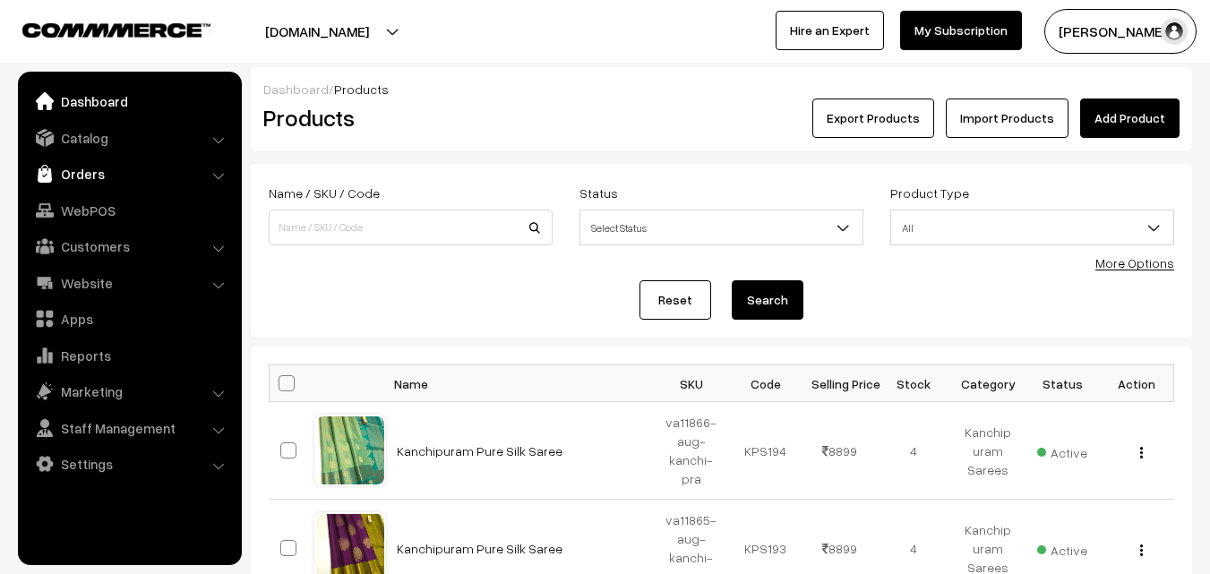
click at [90, 173] on link "Orders" at bounding box center [128, 174] width 213 height 32
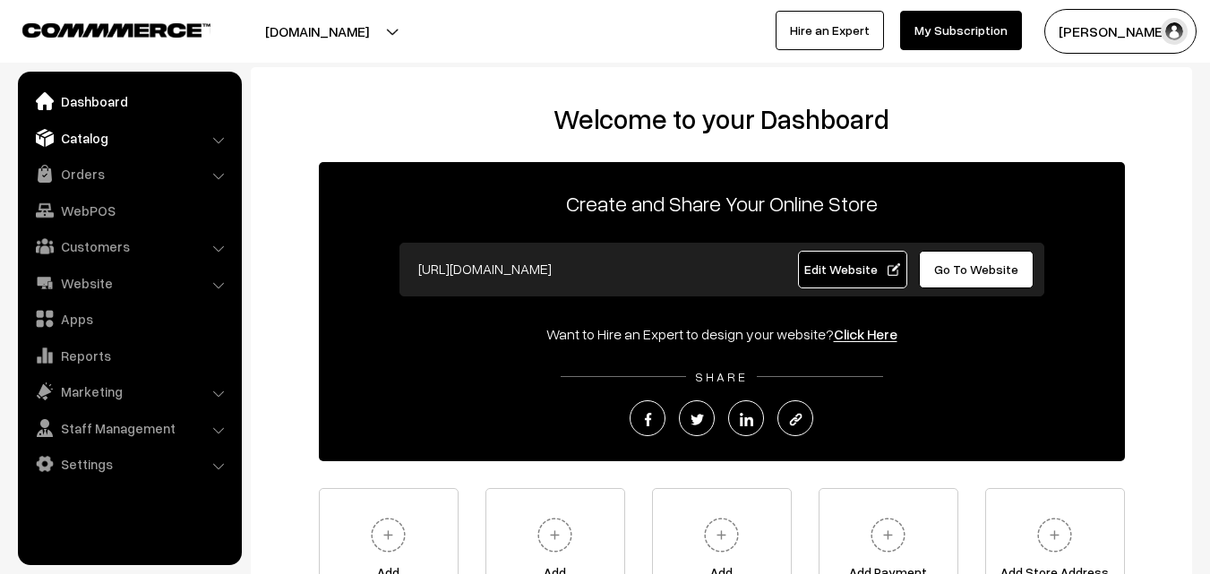
click at [83, 141] on link "Catalog" at bounding box center [128, 138] width 213 height 32
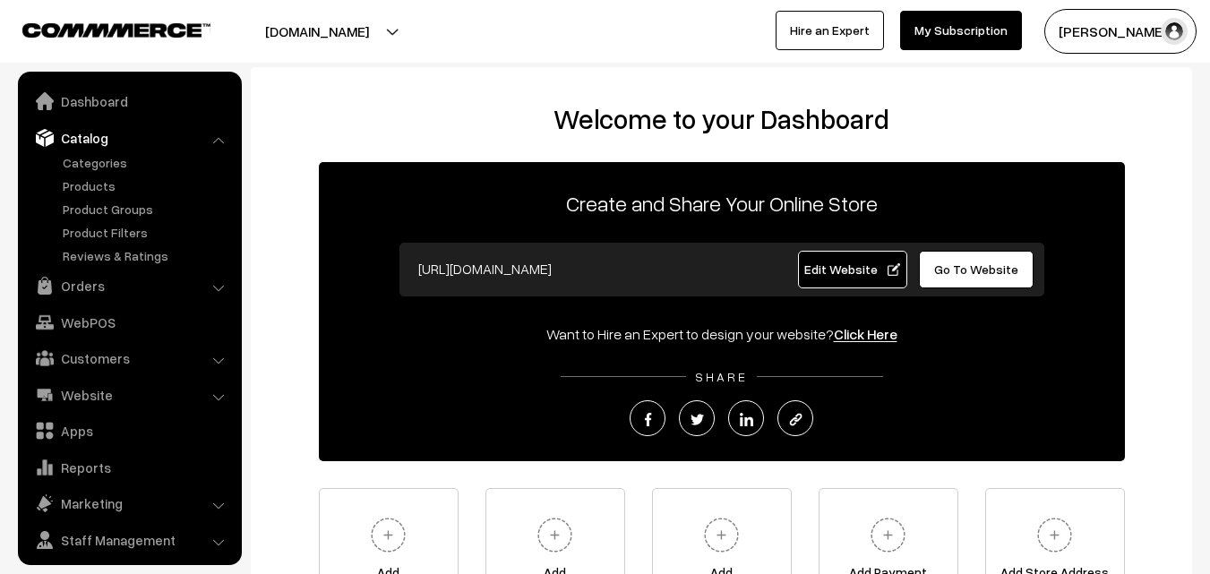
click at [83, 141] on link "Catalog" at bounding box center [128, 138] width 213 height 32
click at [85, 186] on link "Products" at bounding box center [146, 185] width 177 height 19
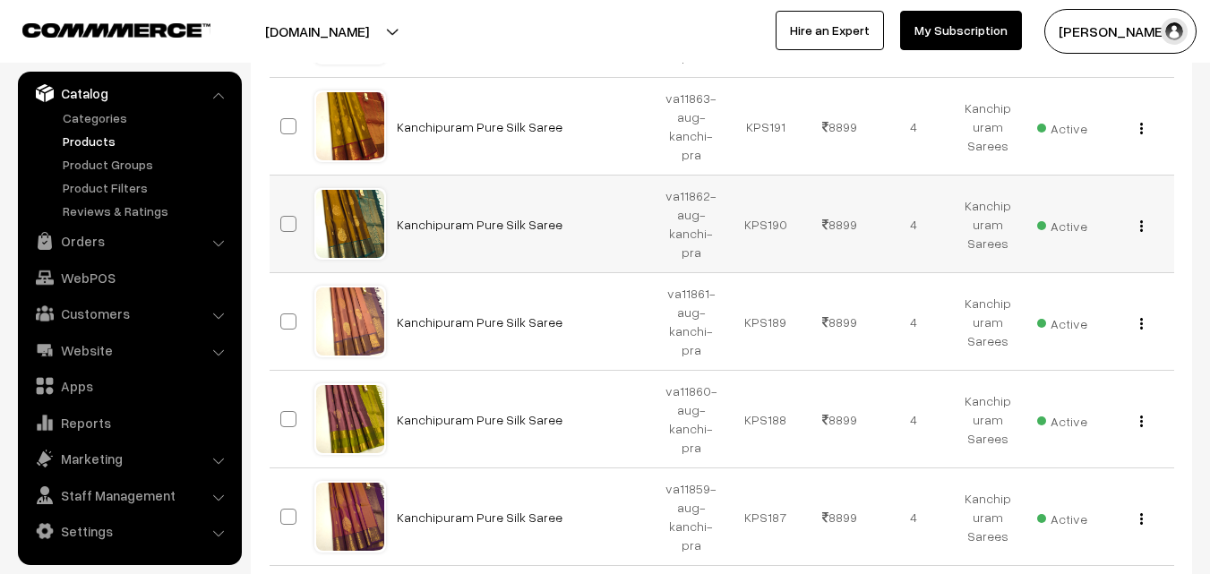
scroll to position [1029, 0]
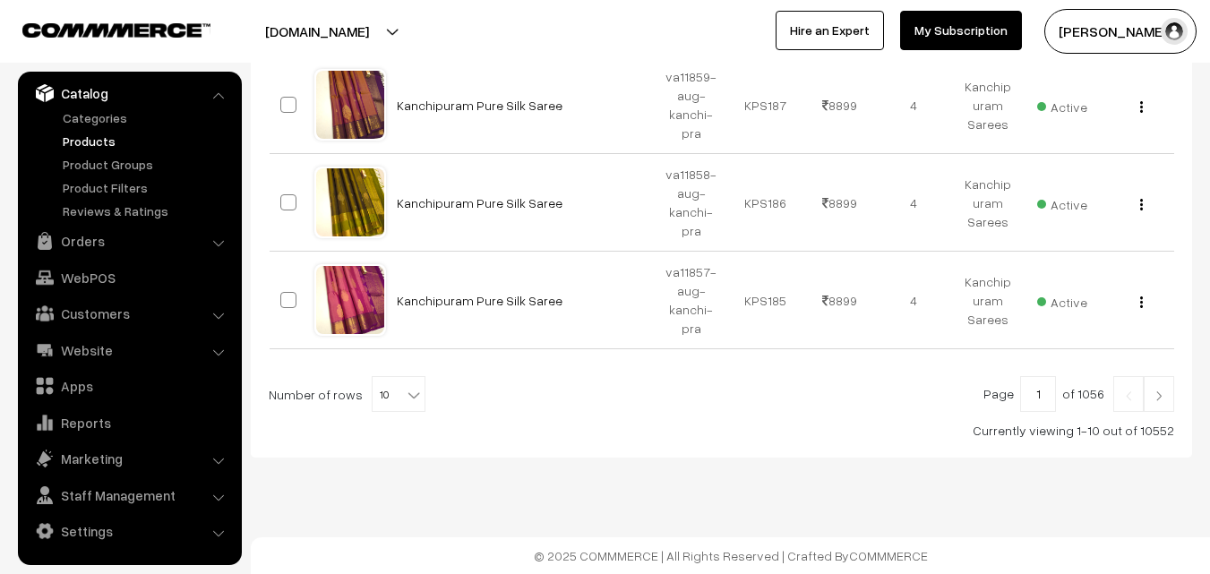
click at [411, 391] on b at bounding box center [414, 395] width 18 height 18
select select "100"
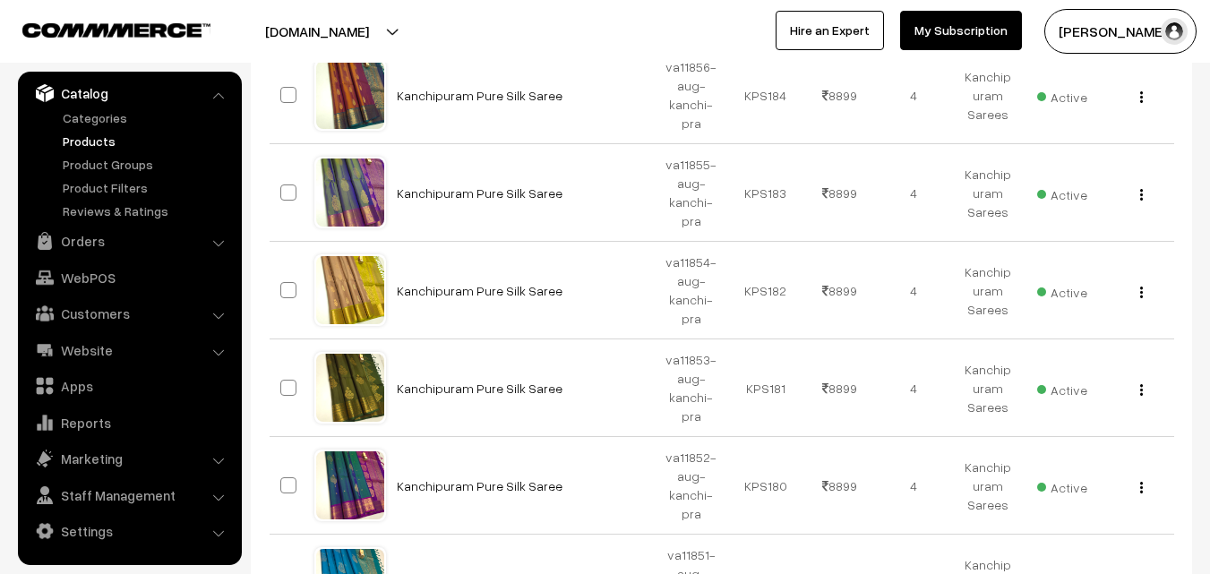
scroll to position [1523, 0]
